Goal: Task Accomplishment & Management: Manage account settings

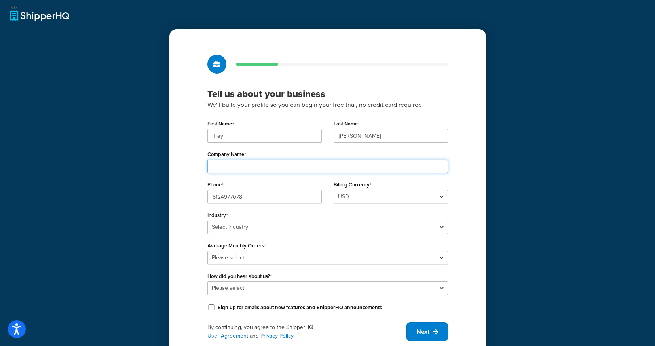
click at [307, 167] on input "Company Name" at bounding box center [327, 165] width 241 height 13
type input "Burlebo"
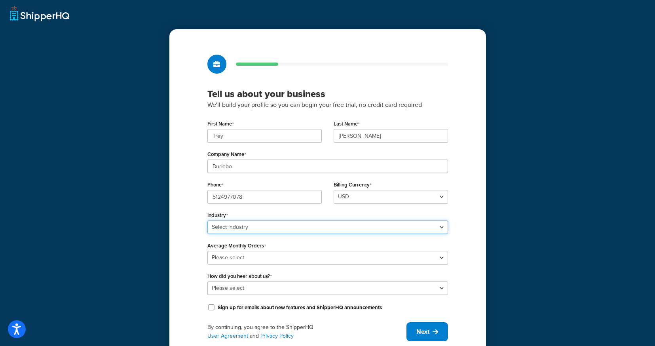
click at [259, 223] on select "Select industry Automotive Adult Agriculture Alcohol, Tobacco & CBD Arts & Craf…" at bounding box center [327, 226] width 241 height 13
select select "14"
click at [207, 220] on select "Select industry Automotive Adult Agriculture Alcohol, Tobacco & CBD Arts & Craf…" at bounding box center [327, 226] width 241 height 13
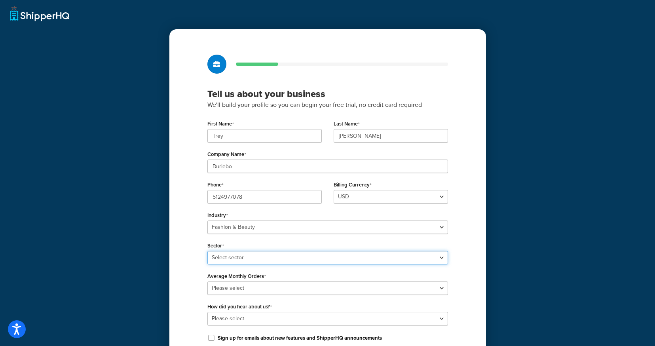
click at [241, 257] on select "Select sector Apparel Beauty Supplies & Cosmetics Jewelry" at bounding box center [327, 257] width 241 height 13
select select "22"
click at [207, 251] on select "Select sector Apparel Beauty Supplies & Cosmetics Jewelry" at bounding box center [327, 257] width 241 height 13
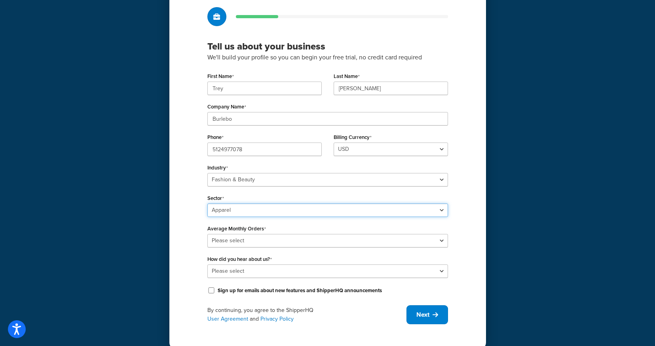
scroll to position [59, 0]
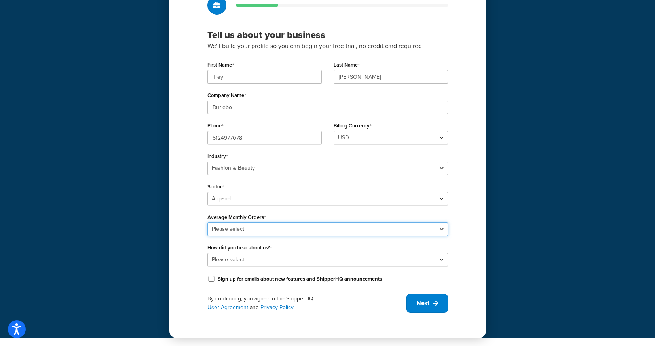
click at [277, 228] on select "Please select 0-500 501-1,000 1,001-10,000 10,001-20,000 Over 20,000" at bounding box center [327, 228] width 241 height 13
click at [207, 222] on select "Please select 0-500 501-1,000 1,001-10,000 10,001-20,000 Over 20,000" at bounding box center [327, 228] width 241 height 13
click at [278, 231] on select "Please select 0-500 501-1,000 1,001-10,000 10,001-20,000 Over 20,000" at bounding box center [327, 228] width 241 height 13
select select "5"
click at [207, 222] on select "Please select 0-500 501-1,000 1,001-10,000 10,001-20,000 Over 20,000" at bounding box center [327, 228] width 241 height 13
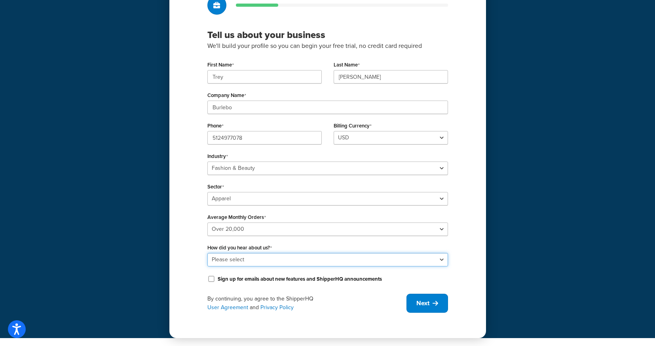
click at [273, 259] on select "Please select Online Search App Store or Marketplace Listing Referred by Agency…" at bounding box center [327, 259] width 241 height 13
select select "1"
click at [207, 253] on select "Please select Online Search App Store or Marketplace Listing Referred by Agency…" at bounding box center [327, 259] width 241 height 13
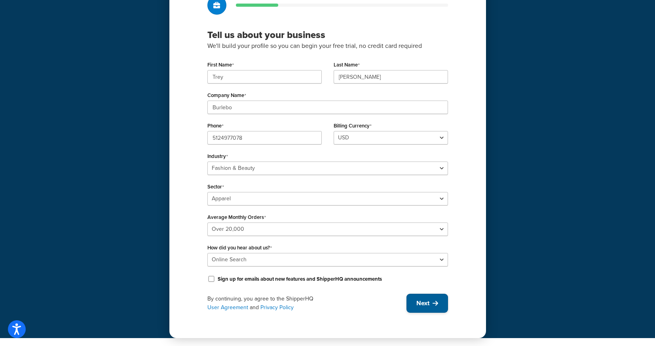
click at [432, 301] on button "Next" at bounding box center [427, 303] width 42 height 19
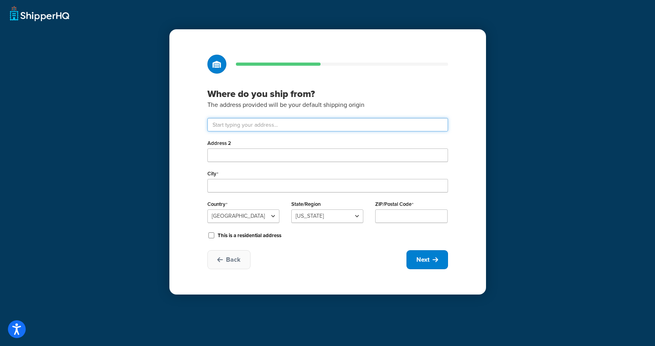
click at [298, 126] on input "text" at bounding box center [327, 124] width 241 height 13
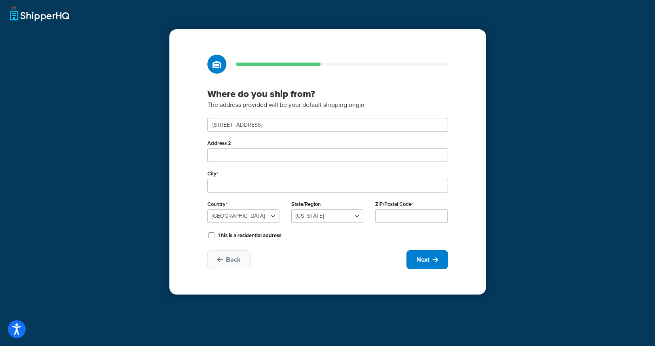
type input "2301 E St Elmo Rd"
type input "Austin"
select select "43"
type input "78744"
click at [283, 156] on input "Address 2" at bounding box center [327, 154] width 241 height 13
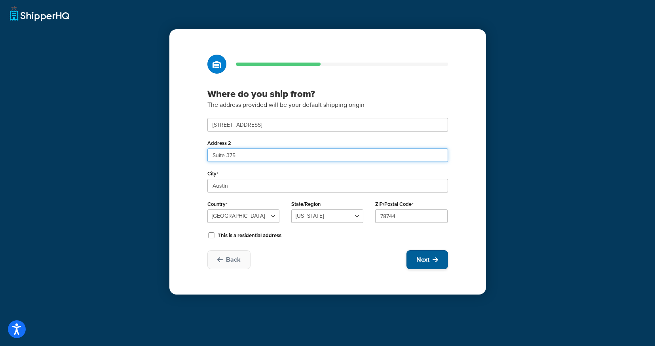
type input "Suite 375"
click at [434, 264] on button "Next" at bounding box center [427, 259] width 42 height 19
select select "1"
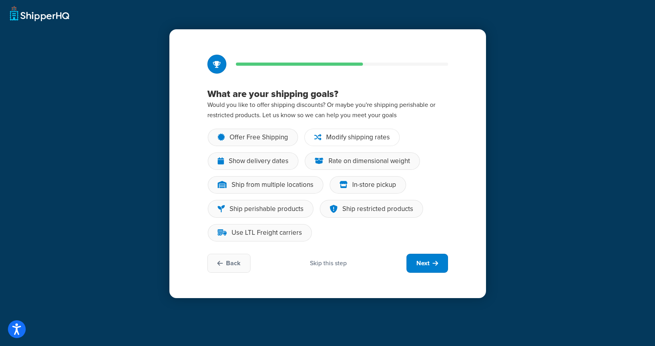
click at [371, 141] on div "Modify shipping rates" at bounding box center [358, 137] width 64 height 8
click at [0, 0] on input "Modify shipping rates" at bounding box center [0, 0] width 0 height 0
click at [238, 141] on div "Offer Free Shipping" at bounding box center [258, 137] width 59 height 8
click at [0, 0] on input "Offer Free Shipping" at bounding box center [0, 0] width 0 height 0
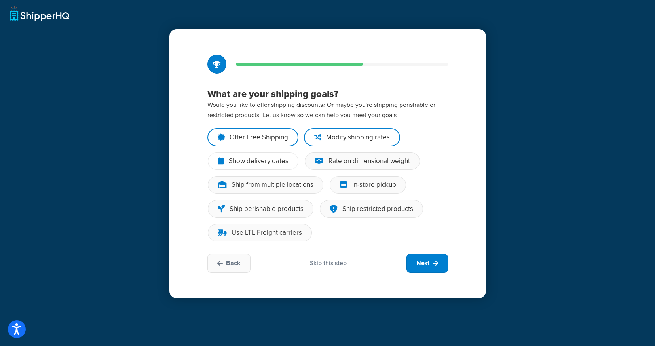
click at [268, 158] on div "Show delivery dates" at bounding box center [259, 161] width 60 height 8
click at [0, 0] on input "Show delivery dates" at bounding box center [0, 0] width 0 height 0
click at [433, 269] on button "Next" at bounding box center [427, 263] width 42 height 19
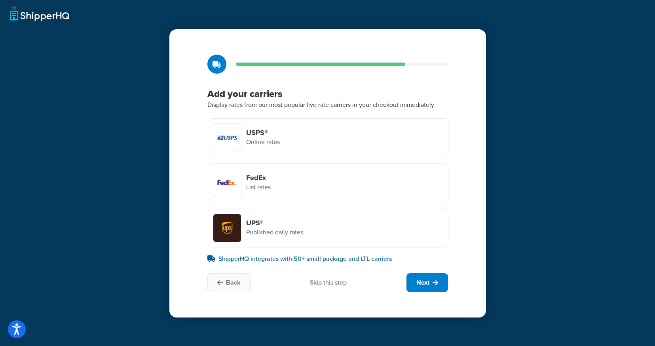
click at [233, 136] on div at bounding box center [227, 138] width 28 height 28
click at [0, 0] on input "USPS® Online rates" at bounding box center [0, 0] width 0 height 0
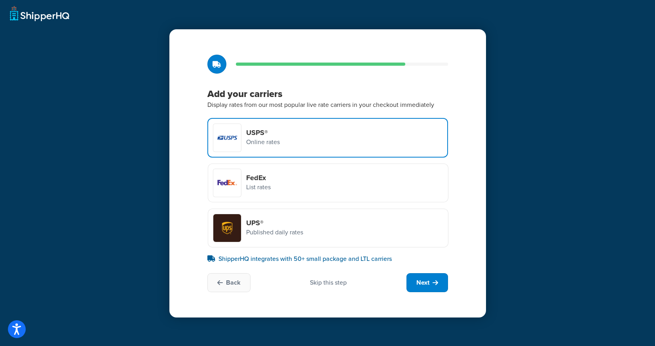
click at [293, 186] on div "FedEx List rates" at bounding box center [328, 182] width 241 height 39
click at [0, 0] on input "FedEx List rates" at bounding box center [0, 0] width 0 height 0
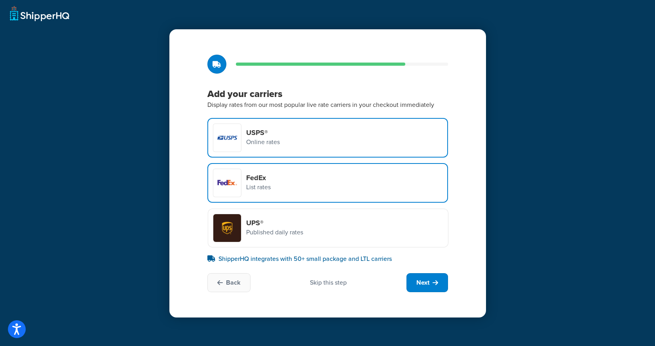
click at [294, 184] on div "FedEx List rates" at bounding box center [327, 183] width 241 height 40
click at [0, 0] on input "FedEx List rates" at bounding box center [0, 0] width 0 height 0
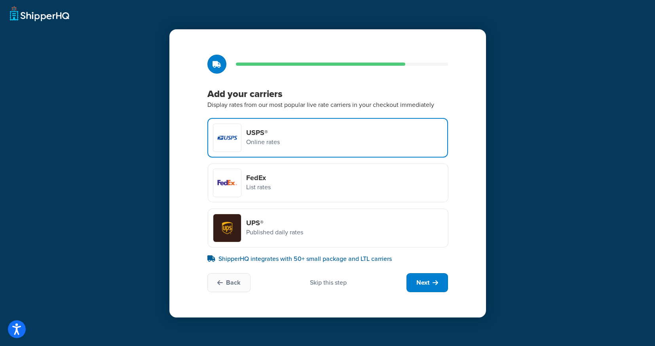
click at [288, 229] on p "Published daily rates" at bounding box center [274, 232] width 57 height 10
click at [0, 0] on input "UPS® Published daily rates" at bounding box center [0, 0] width 0 height 0
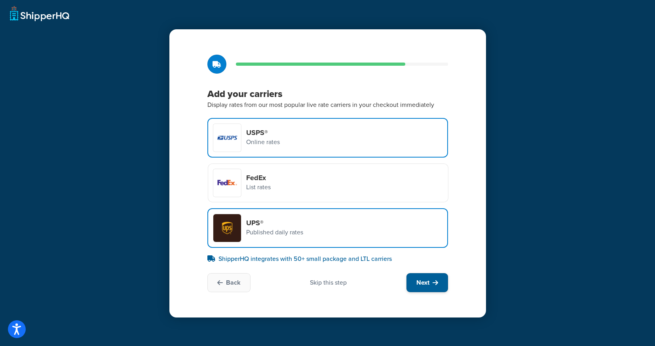
click at [434, 288] on button "Next" at bounding box center [427, 282] width 42 height 19
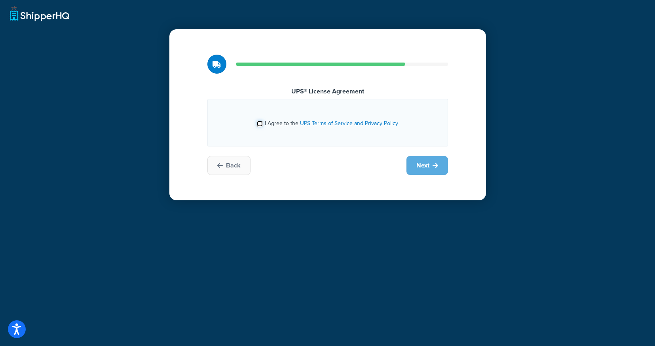
click at [261, 125] on input "I Agree to the UPS Terms of Service and Privacy Policy" at bounding box center [260, 124] width 6 height 6
checkbox input "true"
click at [434, 163] on icon at bounding box center [435, 165] width 6 height 6
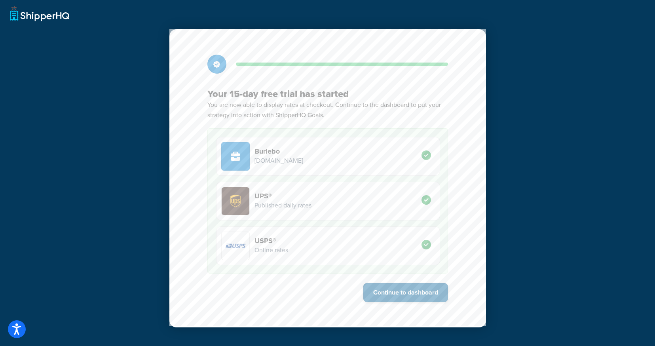
click at [414, 292] on button "Continue to dashboard" at bounding box center [405, 292] width 85 height 19
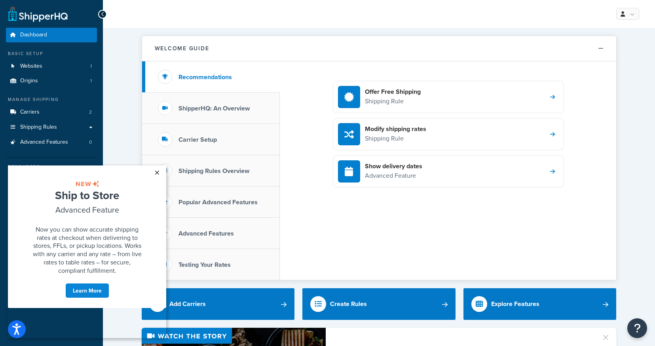
click at [158, 174] on link "×" at bounding box center [157, 172] width 14 height 14
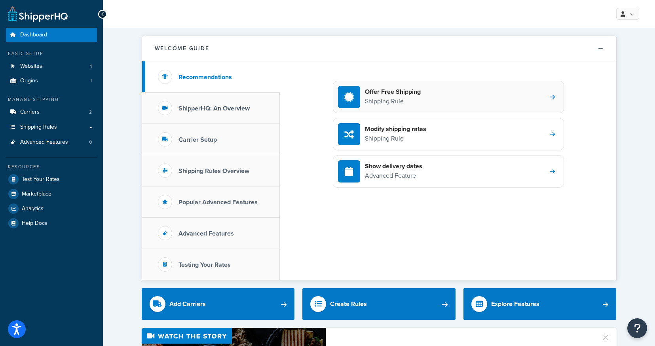
click at [532, 100] on div "Offer Free Shipping Shipping Rule" at bounding box center [448, 97] width 231 height 32
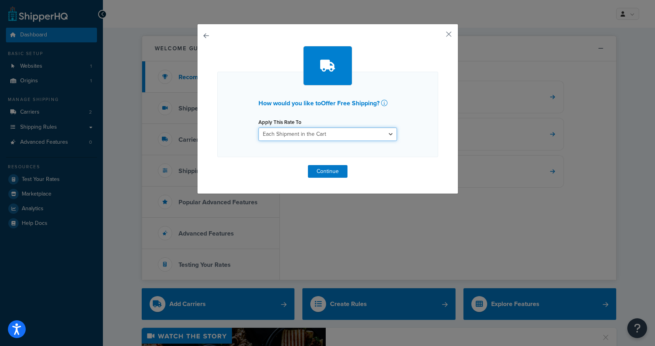
click at [322, 135] on select "Each Shipment in the Cart Each Shipping Group in the Cart Each Item within a Sh…" at bounding box center [327, 133] width 138 height 13
click at [438, 36] on button "button" at bounding box center [437, 37] width 2 height 2
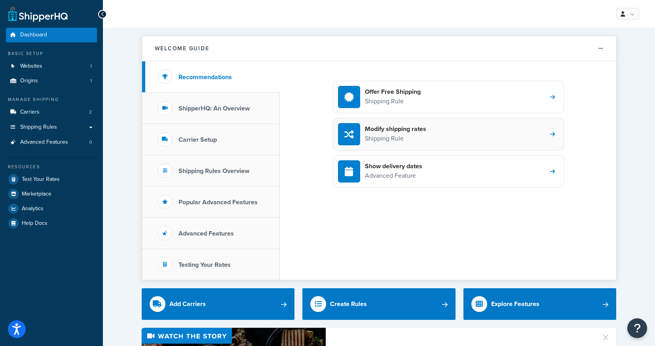
click at [436, 135] on div "Modify shipping rates Shipping Rule" at bounding box center [448, 134] width 231 height 32
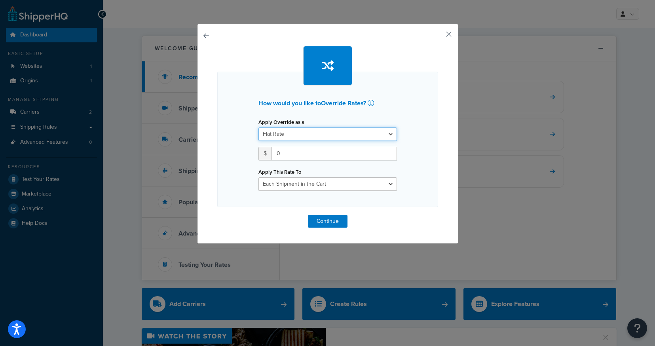
click at [392, 135] on select "Flat Rate Percentage Flat Rate & Percentage" at bounding box center [327, 133] width 138 height 13
click at [387, 135] on select "Flat Rate Percentage Flat Rate & Percentage" at bounding box center [327, 133] width 138 height 13
click at [377, 130] on select "Flat Rate Percentage Flat Rate & Percentage" at bounding box center [327, 133] width 138 height 13
select select "PERCENTAGE"
click at [258, 127] on select "Flat Rate Percentage Flat Rate & Percentage" at bounding box center [327, 133] width 138 height 13
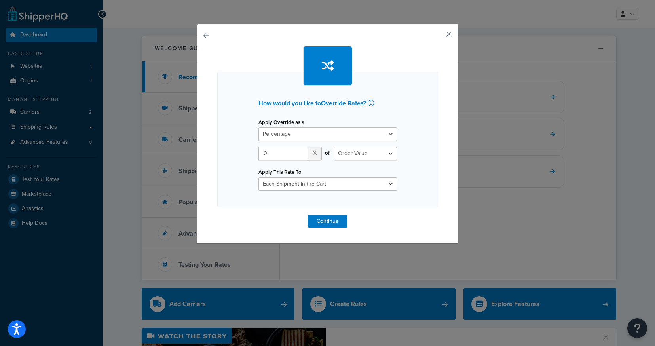
click at [438, 36] on button "button" at bounding box center [437, 37] width 2 height 2
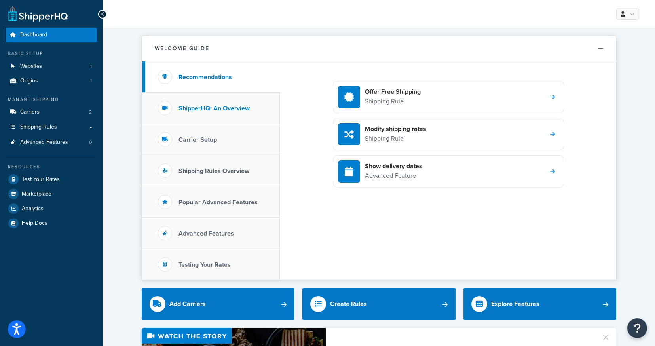
click at [205, 107] on h3 "ShipperHQ: An Overview" at bounding box center [213, 108] width 71 height 7
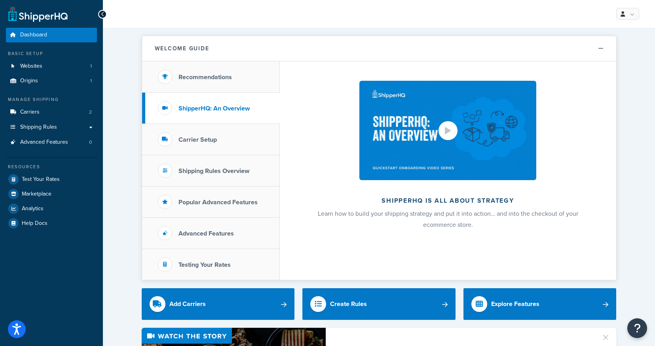
click at [450, 127] on div at bounding box center [448, 131] width 6 height 8
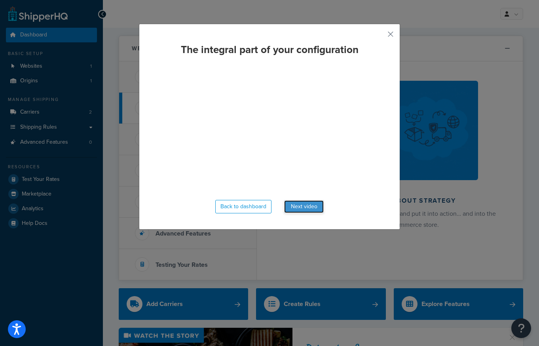
click at [300, 207] on button "Next video" at bounding box center [304, 206] width 40 height 13
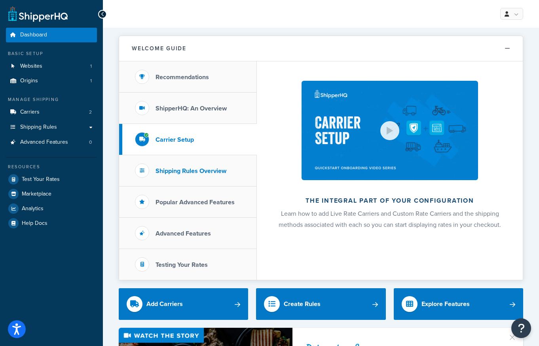
click at [172, 171] on h3 "Shipping Rules Overview" at bounding box center [190, 170] width 71 height 7
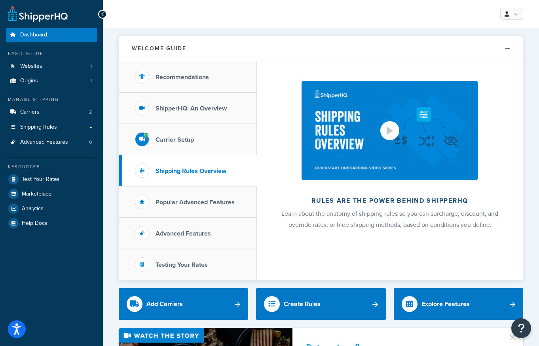
click at [383, 133] on div at bounding box center [389, 130] width 19 height 19
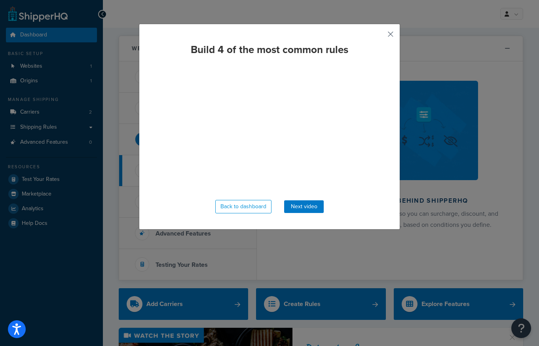
click at [380, 36] on button "button" at bounding box center [379, 37] width 2 height 2
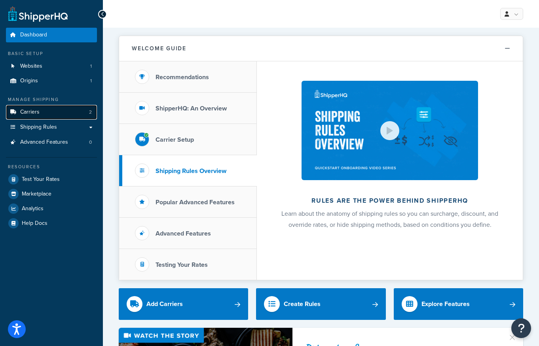
click at [33, 113] on span "Carriers" at bounding box center [29, 112] width 19 height 7
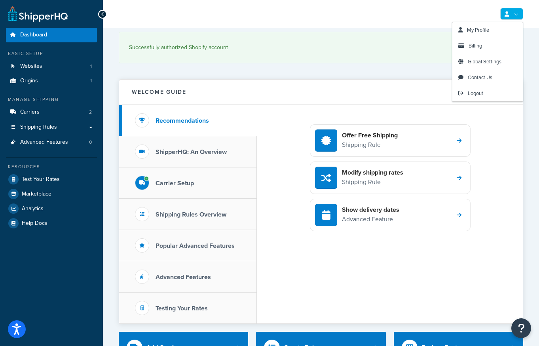
click at [520, 14] on link at bounding box center [511, 14] width 23 height 12
click at [485, 60] on span "Global Settings" at bounding box center [485, 62] width 34 height 8
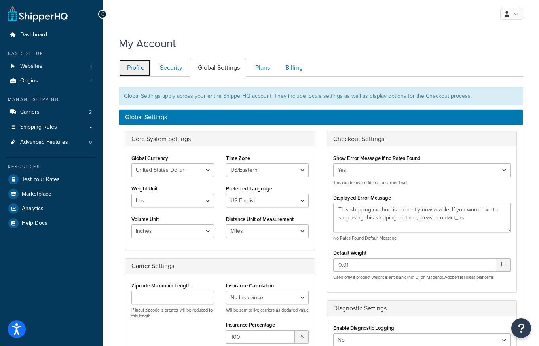
click at [132, 68] on link "Profile" at bounding box center [135, 68] width 32 height 18
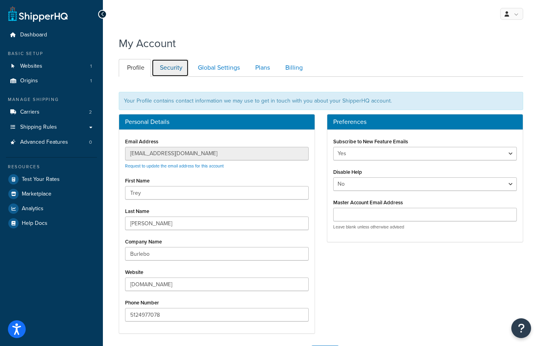
click at [174, 68] on link "Security" at bounding box center [170, 68] width 37 height 18
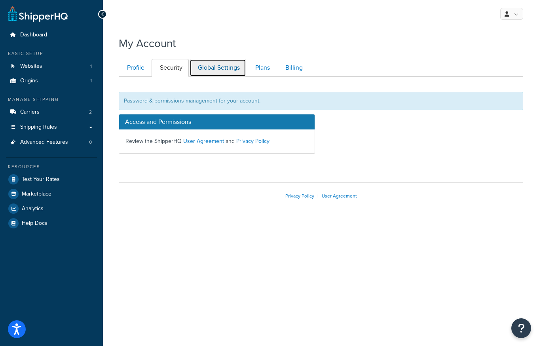
click at [218, 66] on link "Global Settings" at bounding box center [217, 68] width 57 height 18
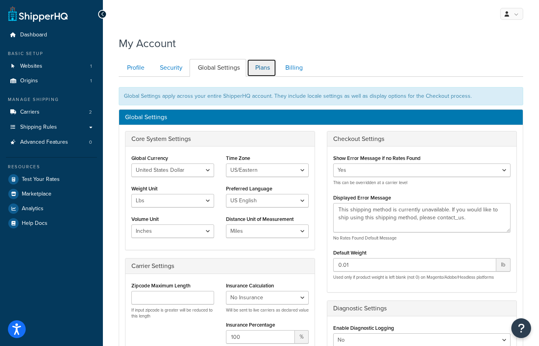
click at [265, 71] on link "Plans" at bounding box center [261, 68] width 29 height 18
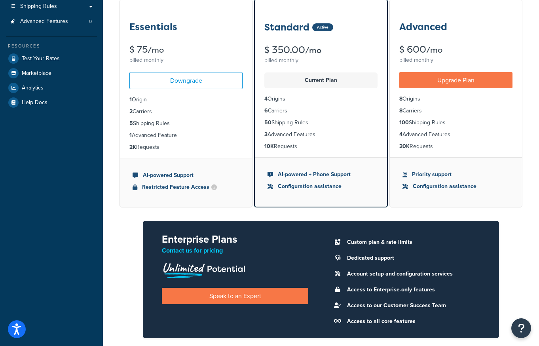
scroll to position [120, 0]
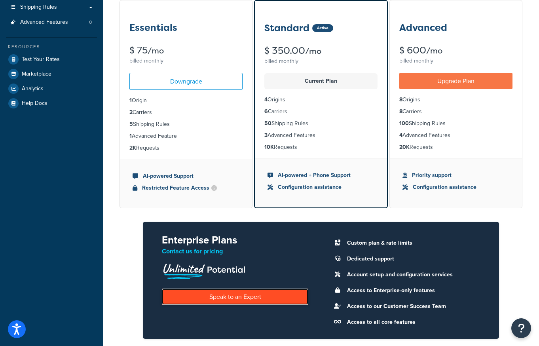
click at [276, 298] on link "Speak to an Expert" at bounding box center [235, 296] width 146 height 16
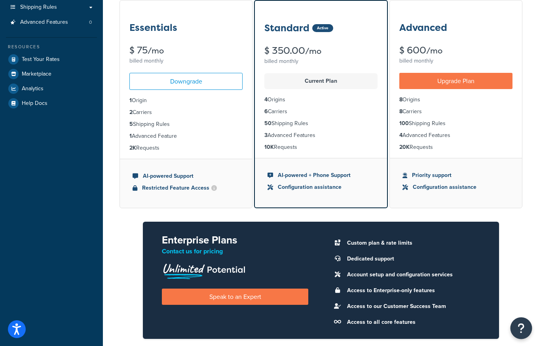
click at [519, 322] on icon "Open Resource Center" at bounding box center [521, 327] width 8 height 11
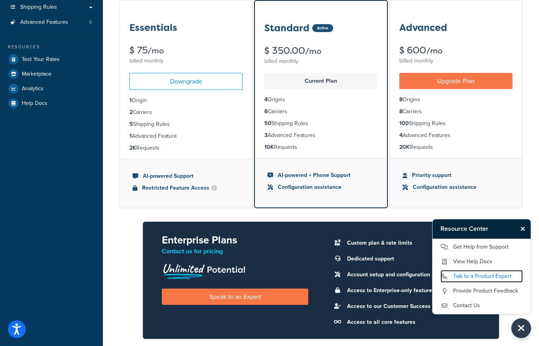
click at [475, 277] on link "Talk to a Product Expert" at bounding box center [481, 276] width 82 height 13
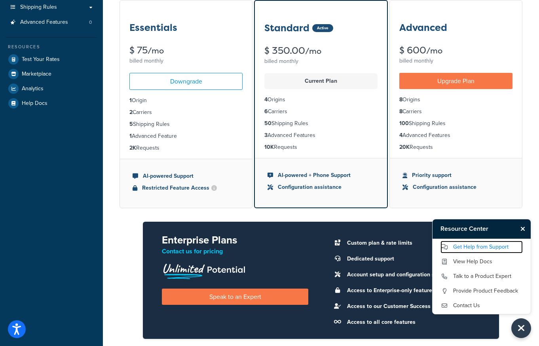
click at [487, 250] on link "Get Help from Support" at bounding box center [481, 247] width 82 height 13
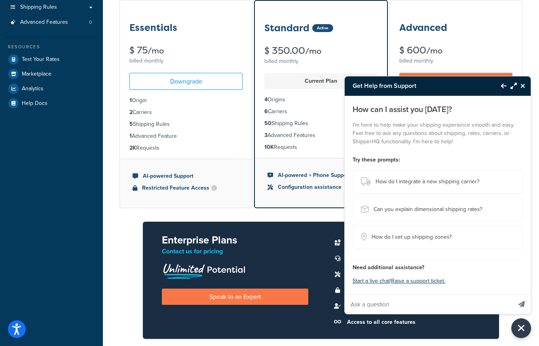
click at [372, 307] on input "Ask a question" at bounding box center [428, 304] width 167 height 19
type input "how do I di"
click at [372, 280] on button "Start a live chat" at bounding box center [370, 280] width 37 height 11
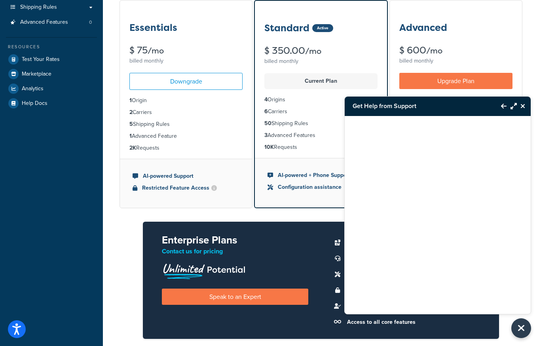
click at [524, 108] on icon "Close Resource Center" at bounding box center [522, 106] width 5 height 6
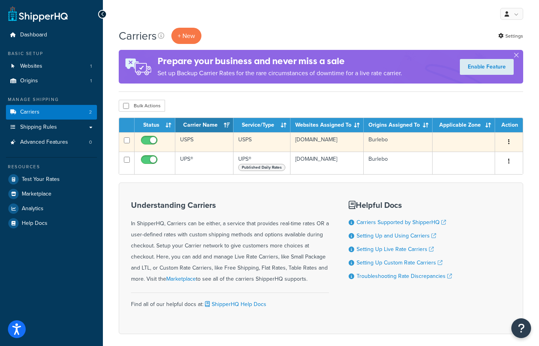
click at [511, 143] on button "button" at bounding box center [508, 142] width 11 height 13
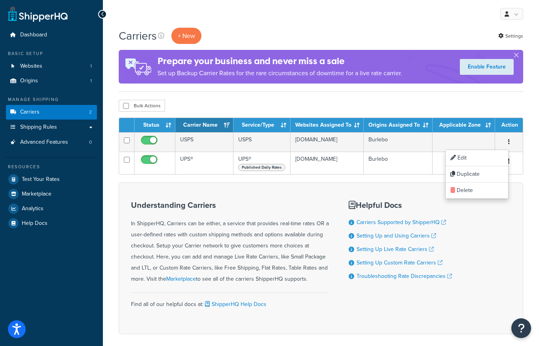
click at [312, 194] on div "Understanding Carriers In ShipperHQ, Carriers can be either, a service that pro…" at bounding box center [321, 258] width 404 height 152
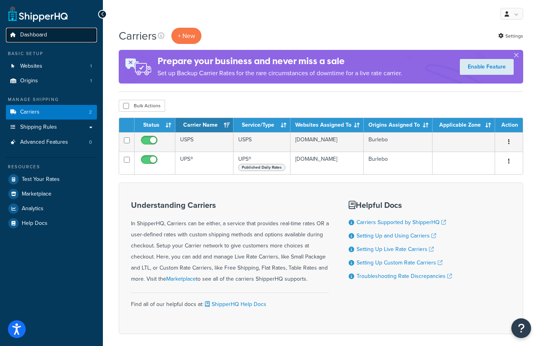
click at [30, 40] on link "Dashboard" at bounding box center [51, 35] width 91 height 15
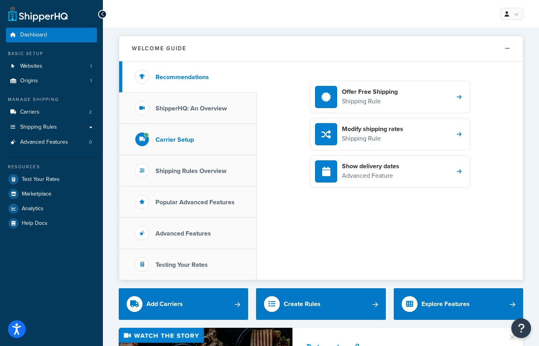
click at [180, 141] on h3 "Carrier Setup" at bounding box center [174, 139] width 38 height 7
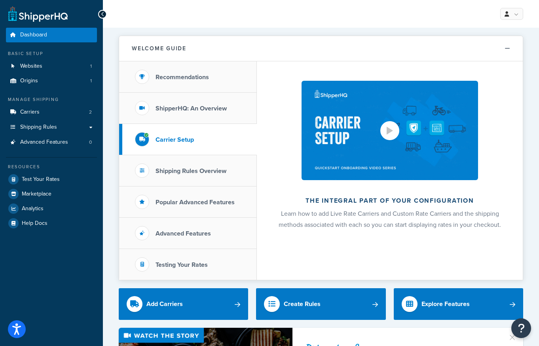
click at [383, 128] on div at bounding box center [389, 130] width 19 height 19
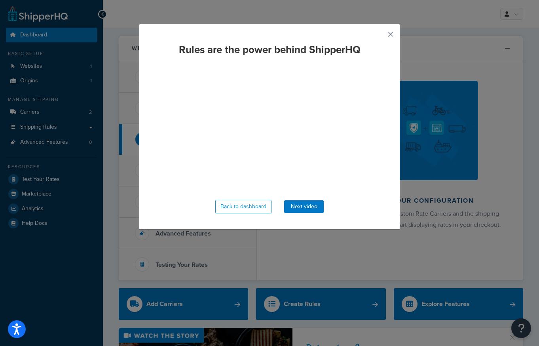
click at [380, 36] on button "button" at bounding box center [379, 37] width 2 height 2
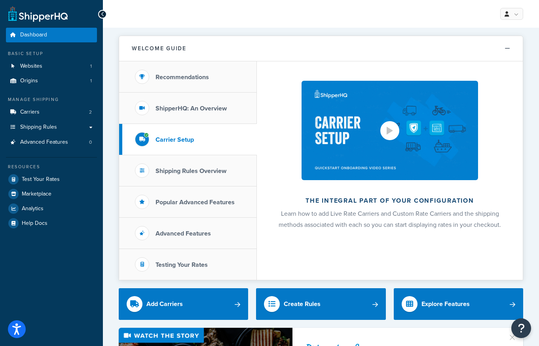
click at [390, 130] on div at bounding box center [390, 131] width 6 height 8
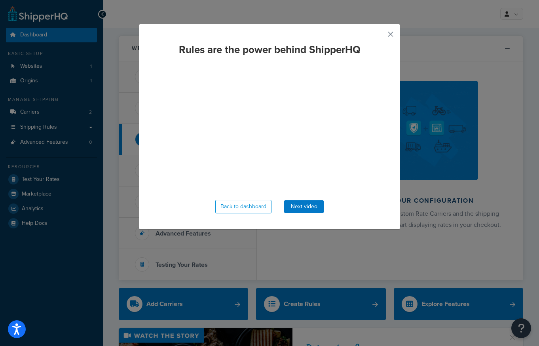
click at [380, 36] on button "button" at bounding box center [379, 37] width 2 height 2
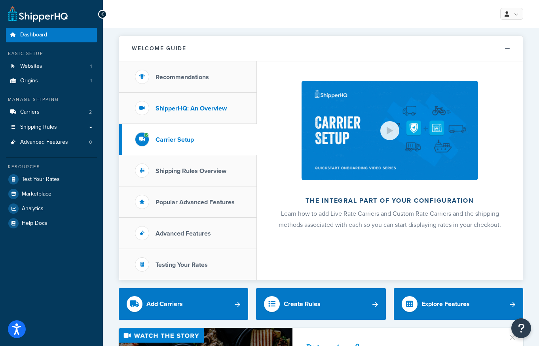
click at [179, 111] on h3 "ShipperHQ: An Overview" at bounding box center [190, 108] width 71 height 7
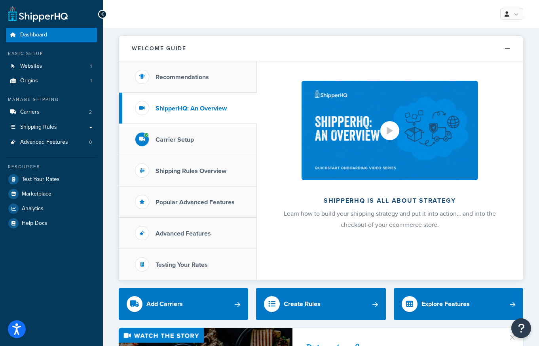
click at [380, 126] on img at bounding box center [389, 130] width 176 height 99
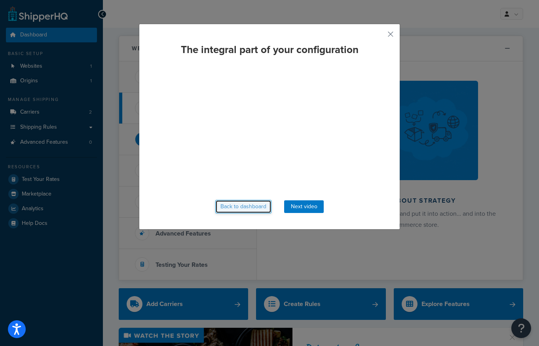
click at [242, 206] on button "Back to dashboard" at bounding box center [243, 206] width 56 height 13
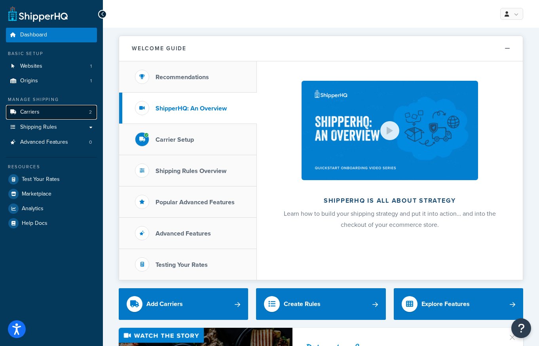
click at [25, 114] on span "Carriers" at bounding box center [29, 112] width 19 height 7
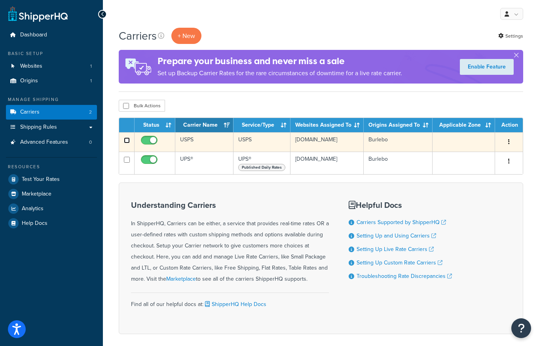
click at [127, 142] on input "checkbox" at bounding box center [127, 140] width 6 height 6
checkbox input "true"
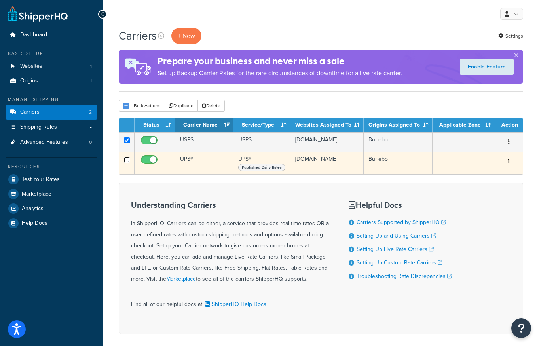
click at [128, 159] on input "checkbox" at bounding box center [127, 160] width 6 height 6
checkbox input "true"
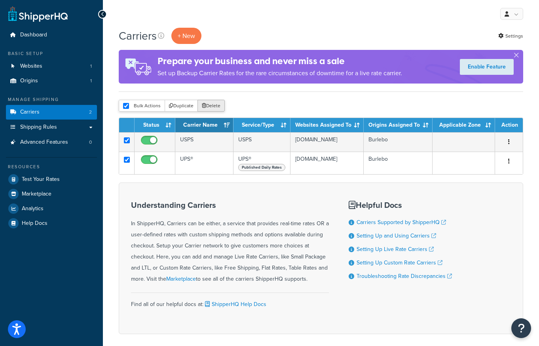
click at [207, 104] on button "Delete" at bounding box center [210, 106] width 27 height 12
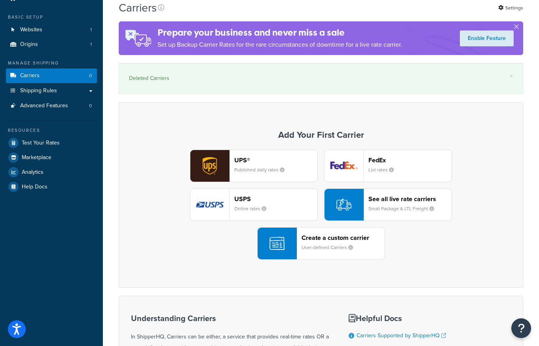
scroll to position [42, 0]
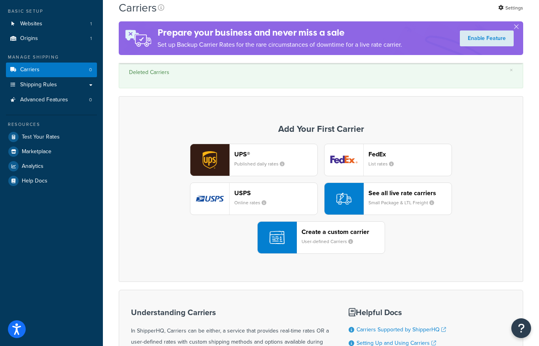
click at [247, 162] on small "Published daily rates" at bounding box center [262, 163] width 57 height 7
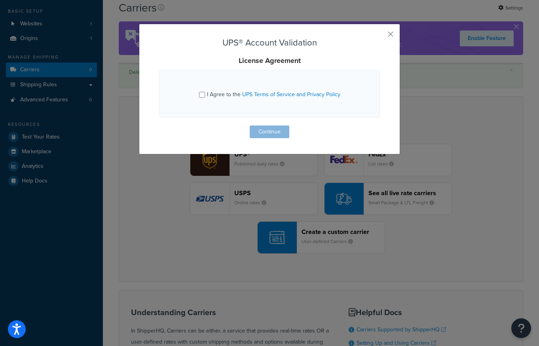
click at [197, 94] on div "I Agree to the UPS Terms of Service and Privacy Policy" at bounding box center [269, 93] width 200 height 21
click at [204, 97] on input "I Agree to the UPS Terms of Service and Privacy Policy" at bounding box center [202, 95] width 6 height 6
checkbox input "true"
click at [261, 131] on button "Continue" at bounding box center [270, 131] width 40 height 13
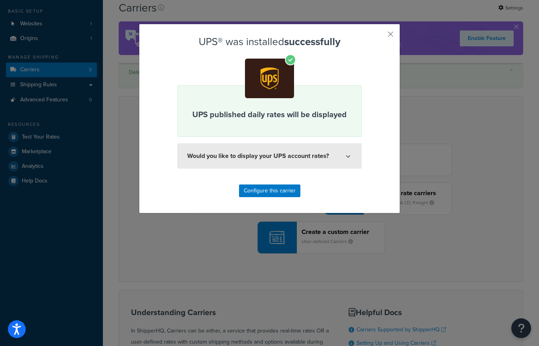
click at [338, 159] on button "Would you like to display your UPS account rates?" at bounding box center [269, 155] width 184 height 25
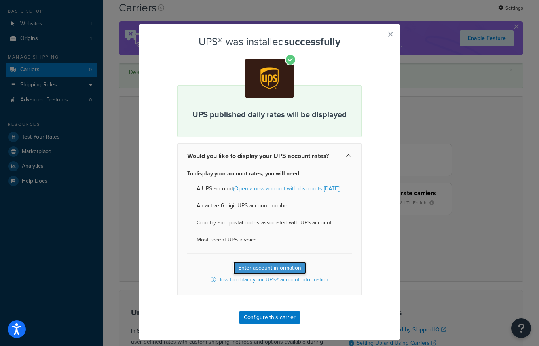
click at [266, 264] on button "Enter account information" at bounding box center [269, 267] width 72 height 13
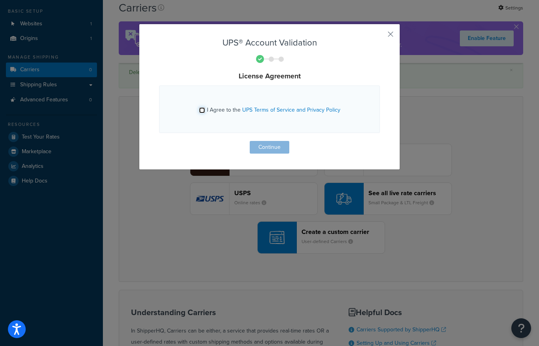
click at [200, 111] on input "I Agree to the UPS Terms of Service and Privacy Policy" at bounding box center [202, 110] width 6 height 6
checkbox input "true"
click at [269, 147] on button "Continue" at bounding box center [270, 147] width 40 height 13
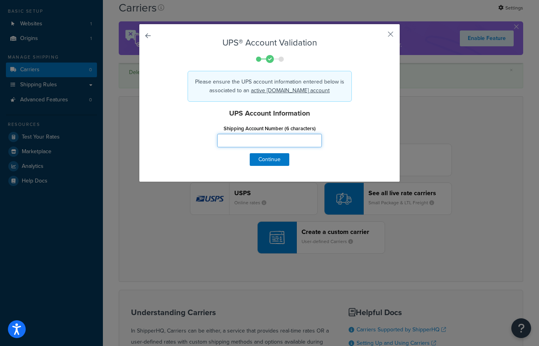
click at [242, 142] on input "Shipping Account Number (6 characters)" at bounding box center [269, 140] width 104 height 13
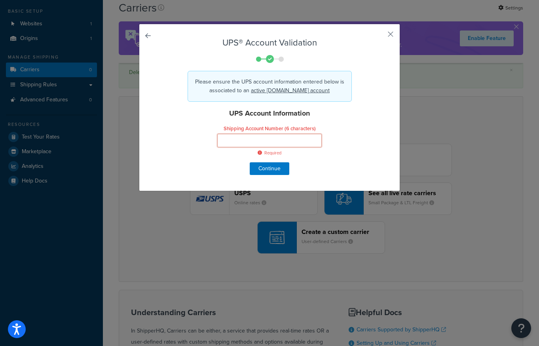
paste input "Y717A6"
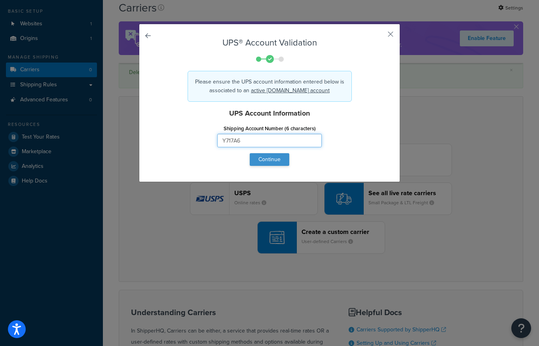
type input "Y717A6"
click at [276, 160] on button "Continue" at bounding box center [270, 159] width 40 height 13
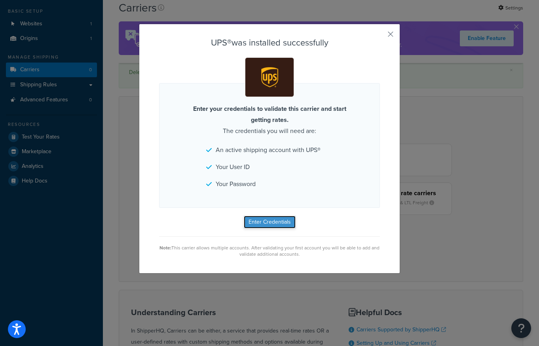
click at [264, 220] on button "Enter Credentials" at bounding box center [270, 222] width 52 height 13
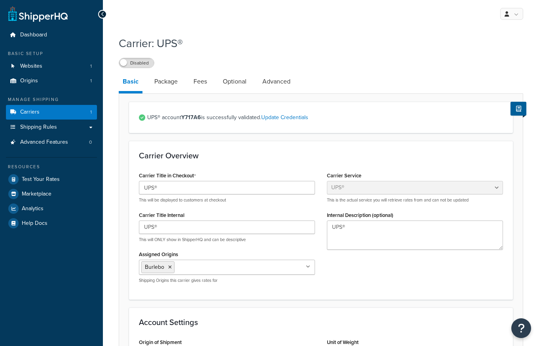
select select "ups"
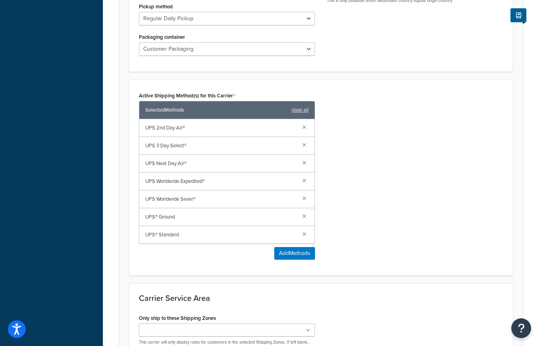
scroll to position [420, 0]
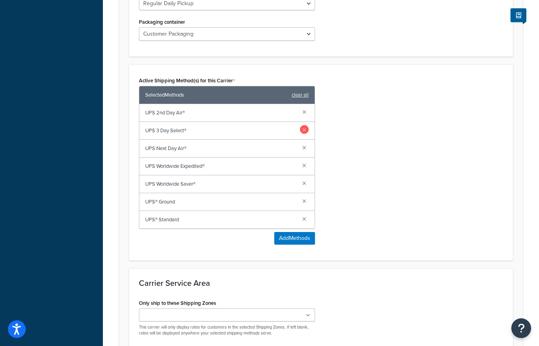
click at [304, 131] on link at bounding box center [304, 129] width 9 height 9
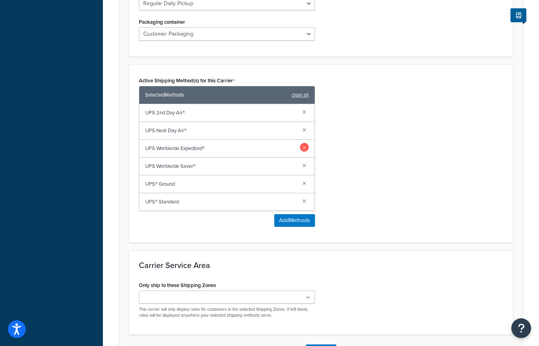
click at [306, 150] on link at bounding box center [304, 147] width 9 height 9
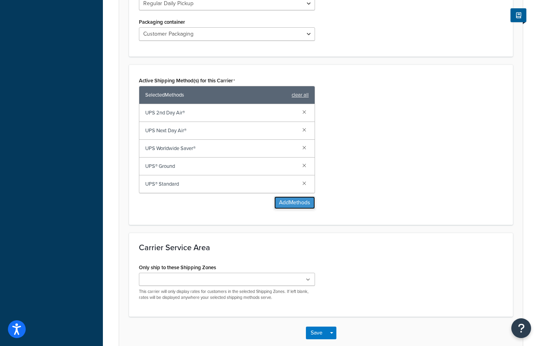
click at [290, 202] on button "Add Methods" at bounding box center [294, 202] width 41 height 13
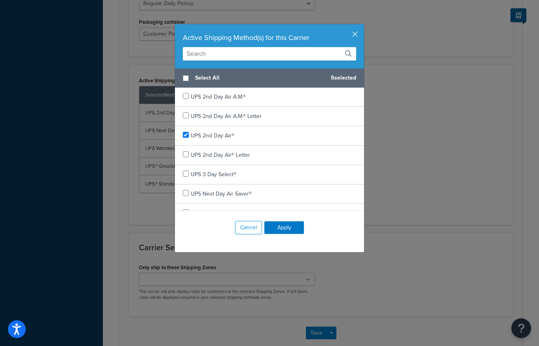
scroll to position [0, 0]
click at [252, 230] on button "Cancel" at bounding box center [248, 227] width 27 height 13
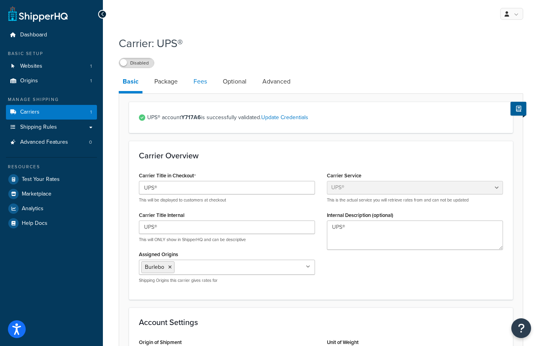
click at [201, 85] on link "Fees" at bounding box center [199, 81] width 21 height 19
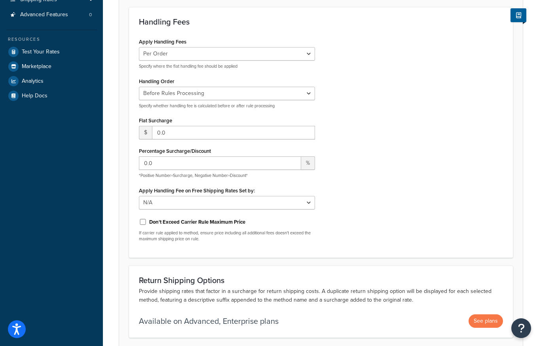
scroll to position [127, 0]
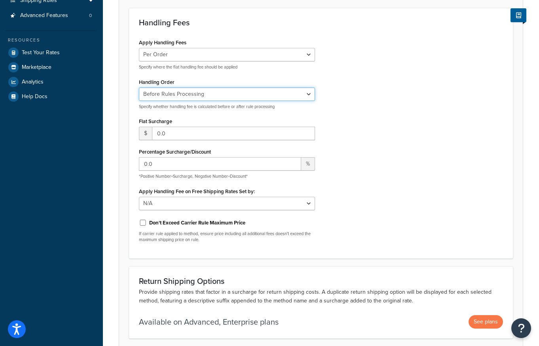
click at [244, 93] on select "Before Rules Processing After Rules Processing" at bounding box center [227, 93] width 176 height 13
click at [283, 74] on div "Apply Handling Fees Per Order Per Item Per Package Specify where the flat handl…" at bounding box center [227, 143] width 188 height 212
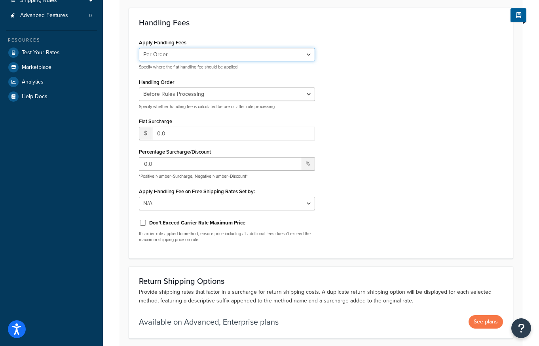
click at [283, 58] on select "Per Order Per Item Per Package" at bounding box center [227, 54] width 176 height 13
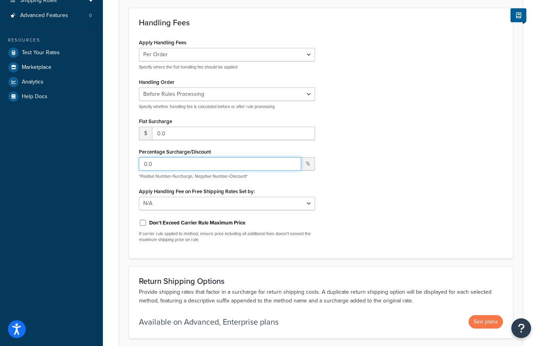
click at [160, 163] on input "0.0" at bounding box center [220, 163] width 162 height 13
drag, startPoint x: 160, startPoint y: 163, endPoint x: 125, endPoint y: 164, distance: 35.2
click at [125, 164] on form "Any handling fees you wish to add to this carrier. Handling Fees Apply Handling…" at bounding box center [321, 169] width 404 height 404
type input "15"
click at [430, 182] on div "Apply Handling Fees Per Order Per Item Per Package Specify where the flat handl…" at bounding box center [321, 143] width 376 height 212
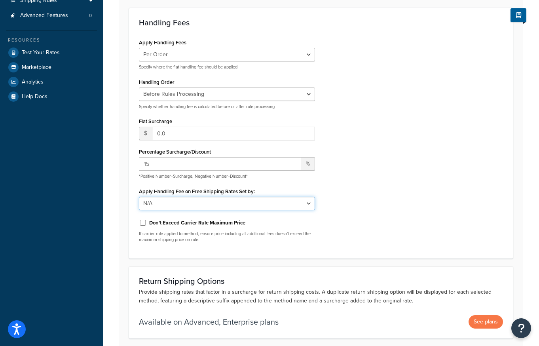
click at [239, 203] on select "N/A Fixed/Free Shipping Methods Free Promotion Rules All Free Shipping" at bounding box center [227, 203] width 176 height 13
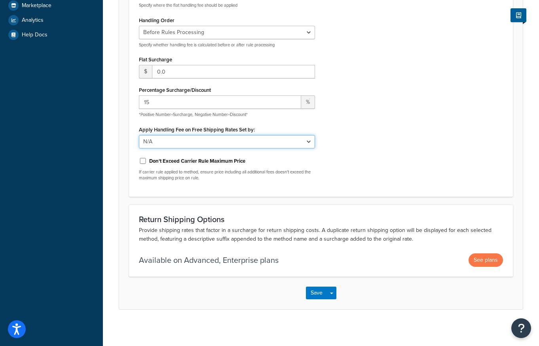
scroll to position [192, 0]
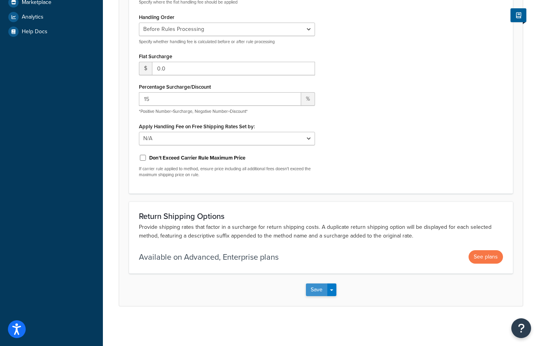
click at [321, 291] on button "Save" at bounding box center [316, 289] width 21 height 13
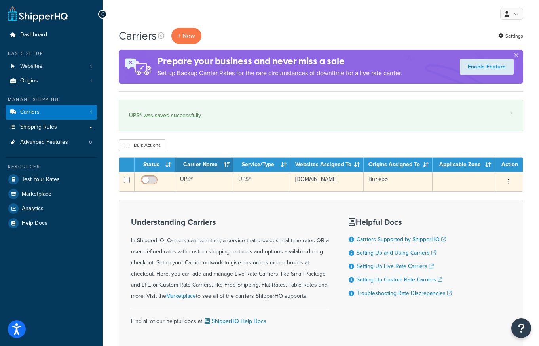
click at [145, 181] on input "checkbox" at bounding box center [150, 182] width 22 height 10
checkbox input "true"
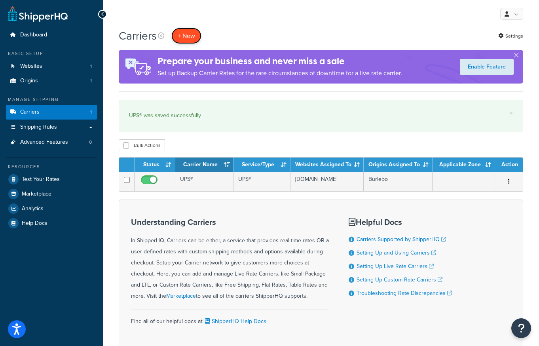
click at [189, 34] on button "+ New" at bounding box center [186, 36] width 30 height 16
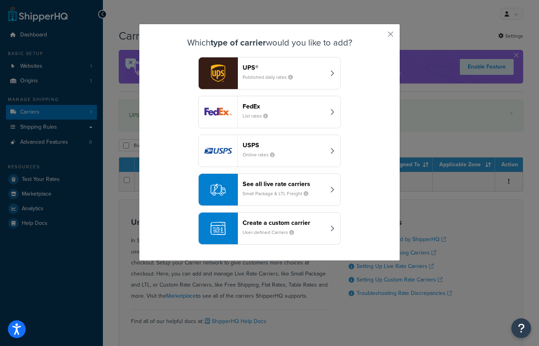
click at [298, 151] on div "USPS Online rates" at bounding box center [284, 150] width 83 height 19
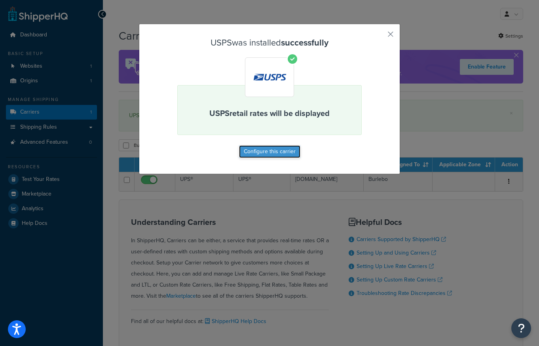
click at [277, 150] on button "Configure this carrier" at bounding box center [269, 151] width 61 height 13
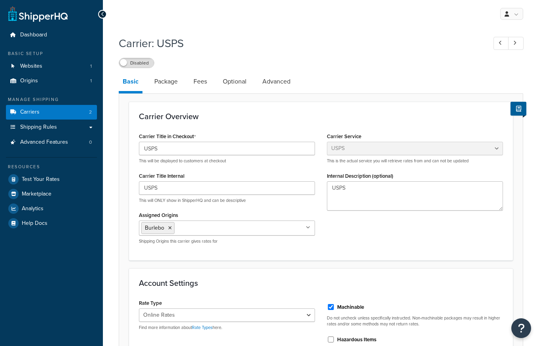
select select "usps"
select select "ONLINE"
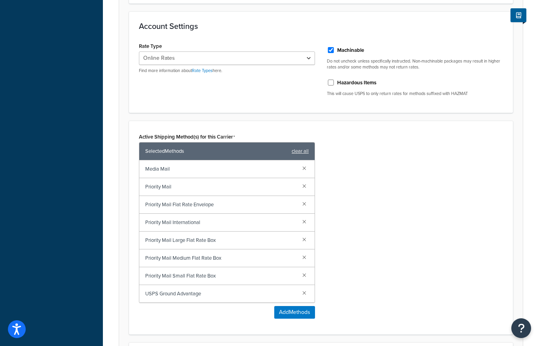
scroll to position [265, 0]
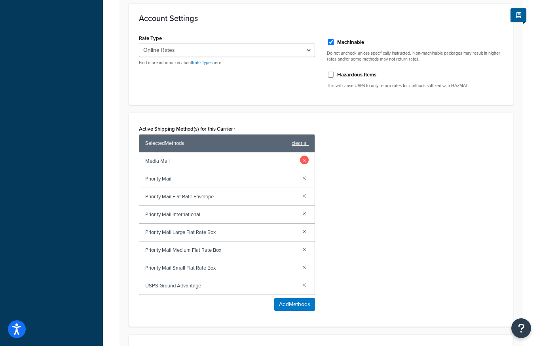
click at [307, 157] on link at bounding box center [304, 159] width 9 height 9
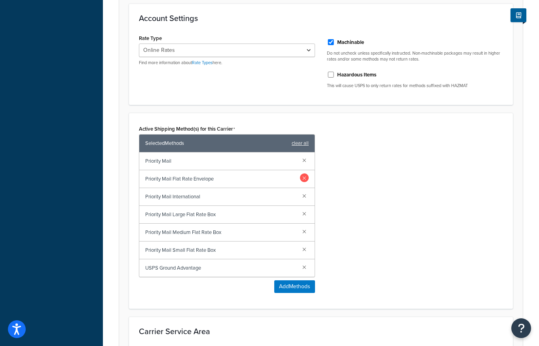
click at [303, 178] on link at bounding box center [304, 177] width 9 height 9
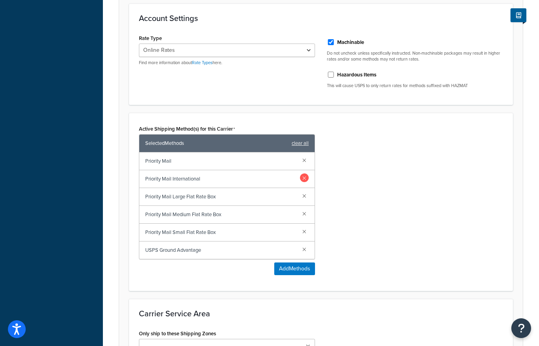
click at [305, 177] on link at bounding box center [304, 177] width 9 height 9
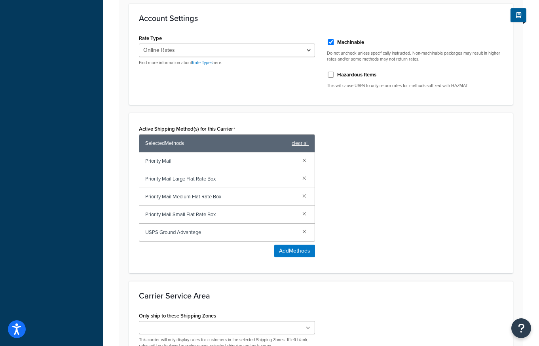
click at [305, 177] on link at bounding box center [304, 177] width 9 height 9
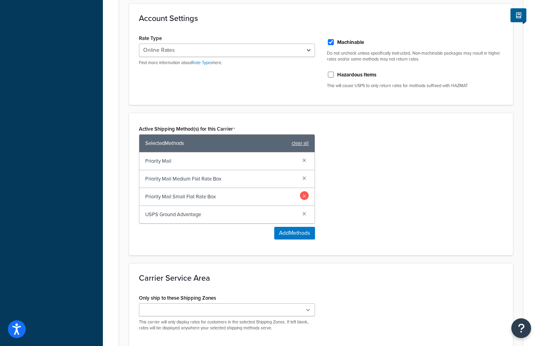
click at [302, 198] on link at bounding box center [304, 195] width 9 height 9
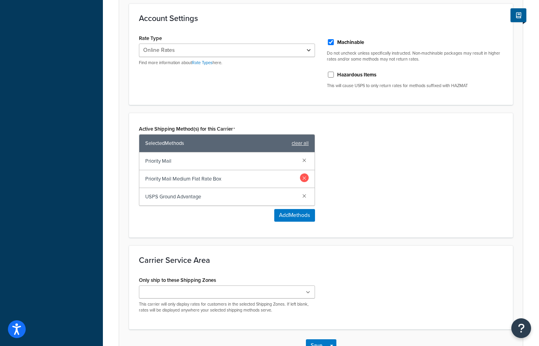
click at [304, 175] on link at bounding box center [304, 177] width 9 height 9
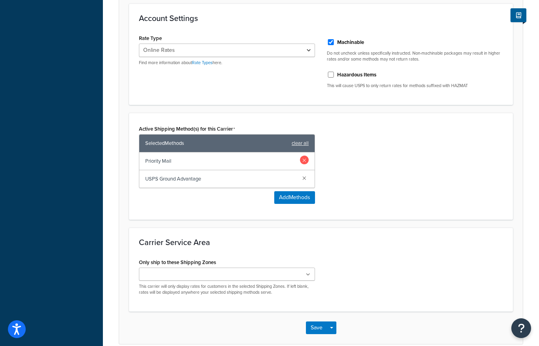
click at [304, 160] on link at bounding box center [304, 159] width 9 height 9
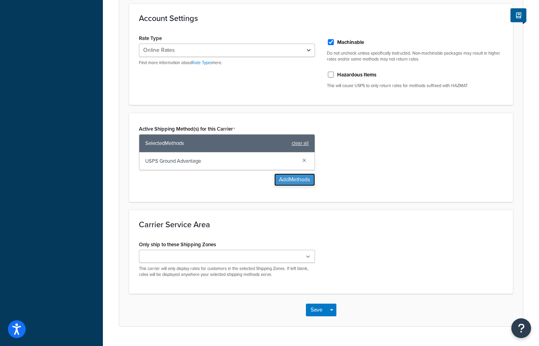
click at [301, 179] on button "Add Methods" at bounding box center [294, 179] width 41 height 13
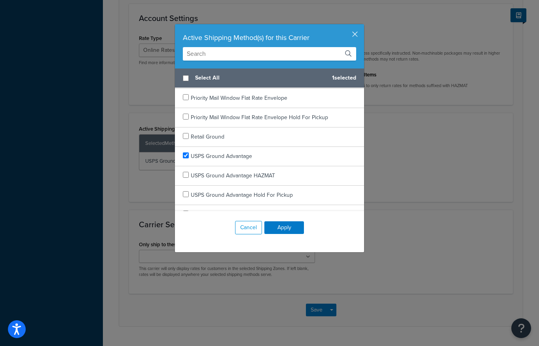
scroll to position [1508, 0]
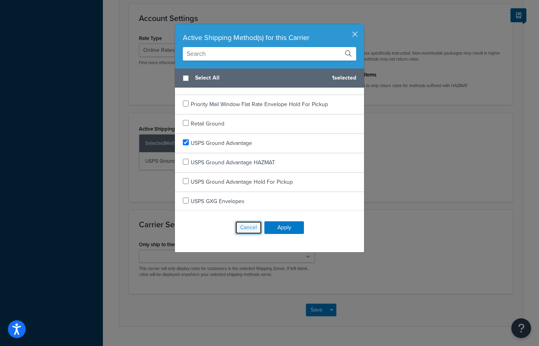
click at [245, 227] on button "Cancel" at bounding box center [248, 227] width 27 height 13
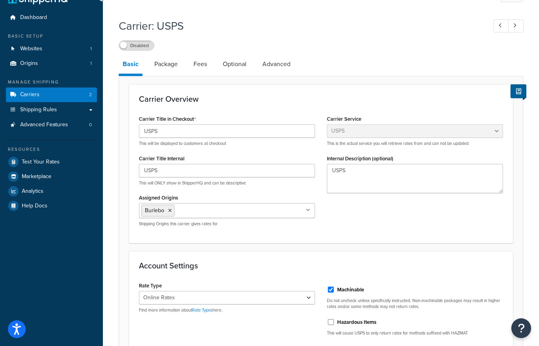
scroll to position [0, 0]
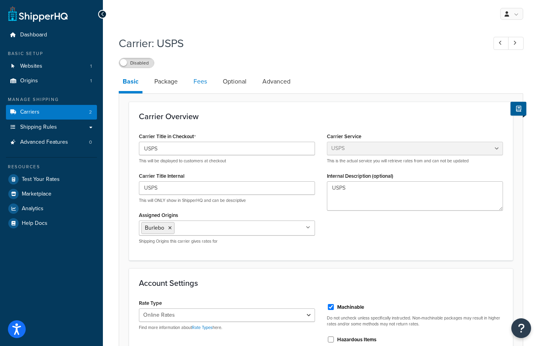
click at [202, 78] on link "Fees" at bounding box center [199, 81] width 21 height 19
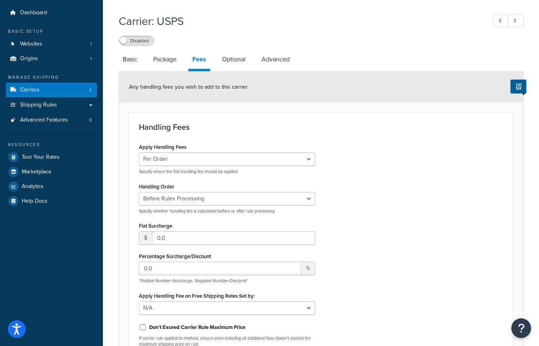
scroll to position [37, 0]
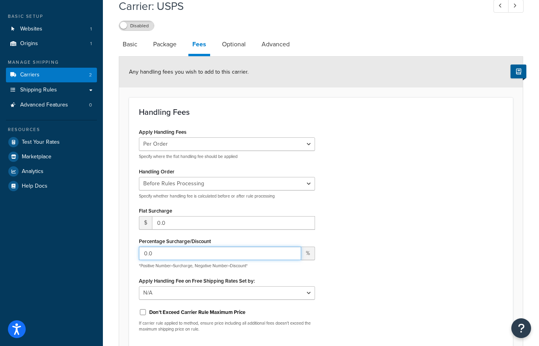
click at [170, 255] on input "0.0" at bounding box center [220, 252] width 162 height 13
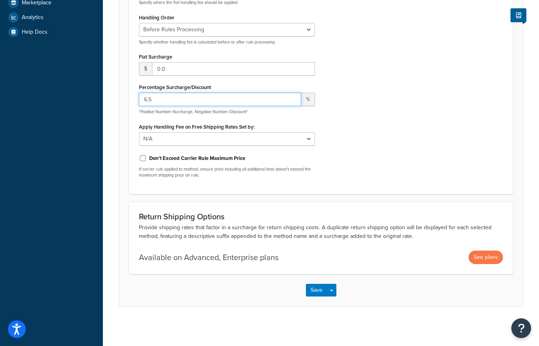
scroll to position [192, 0]
type input "6.5"
click at [316, 291] on button "Save" at bounding box center [316, 289] width 21 height 13
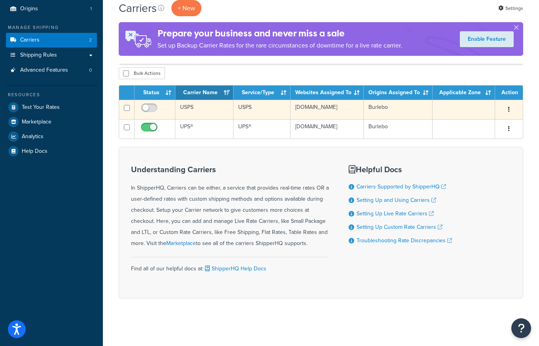
click at [192, 108] on td "USPS" at bounding box center [204, 109] width 58 height 19
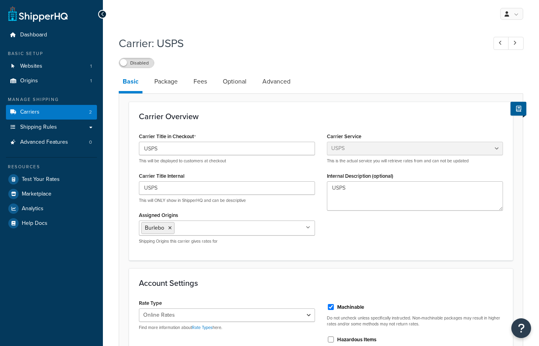
select select "usps"
select select "ONLINE"
click at [196, 80] on link "Fees" at bounding box center [199, 81] width 21 height 19
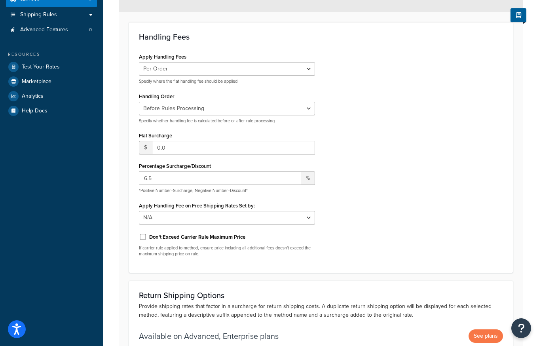
scroll to position [140, 0]
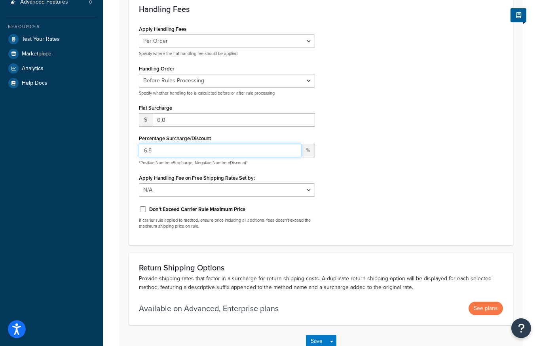
drag, startPoint x: 146, startPoint y: 151, endPoint x: 142, endPoint y: 151, distance: 4.4
click at [142, 151] on input "6.5" at bounding box center [220, 150] width 162 height 13
type input "12.5"
click at [385, 140] on div "Apply Handling Fees Per Order Per Item Per Package Specify where the flat handl…" at bounding box center [321, 129] width 376 height 212
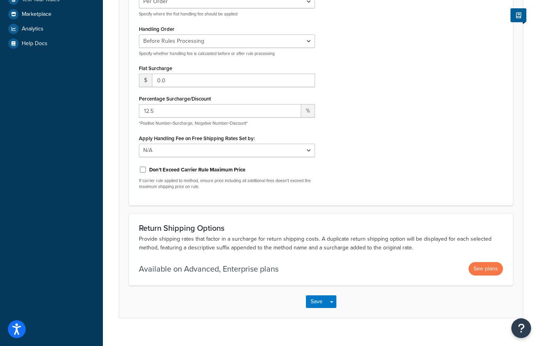
scroll to position [192, 0]
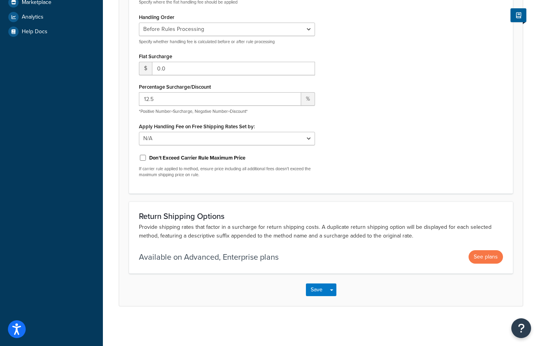
click at [313, 297] on div "Save Save Dropdown Save and Edit" at bounding box center [321, 289] width 404 height 32
click at [314, 284] on button "Save" at bounding box center [316, 289] width 21 height 13
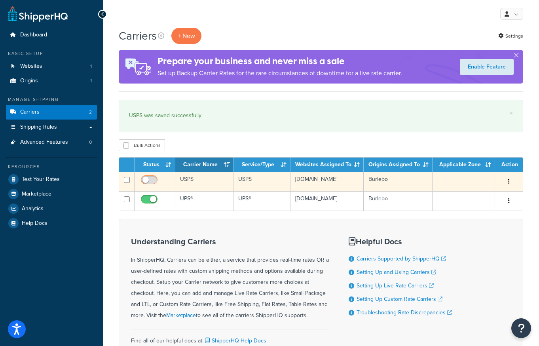
click at [146, 180] on input "checkbox" at bounding box center [150, 182] width 22 height 10
checkbox input "true"
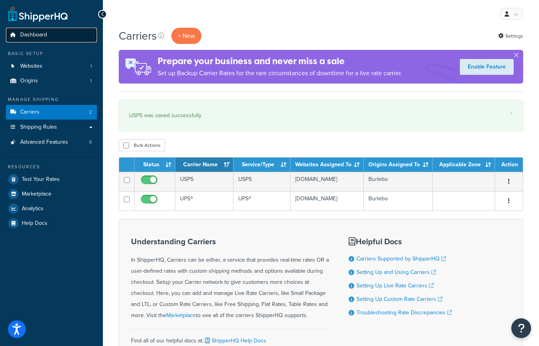
click at [30, 34] on span "Dashboard" at bounding box center [33, 35] width 27 height 7
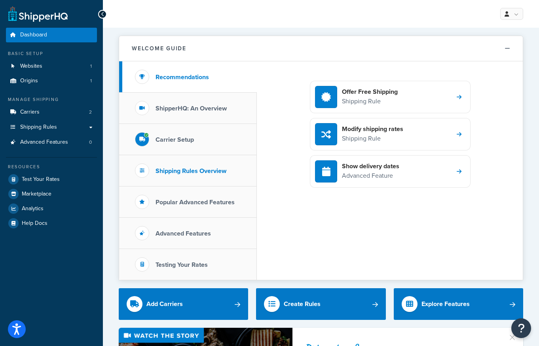
click at [187, 170] on h3 "Shipping Rules Overview" at bounding box center [190, 170] width 71 height 7
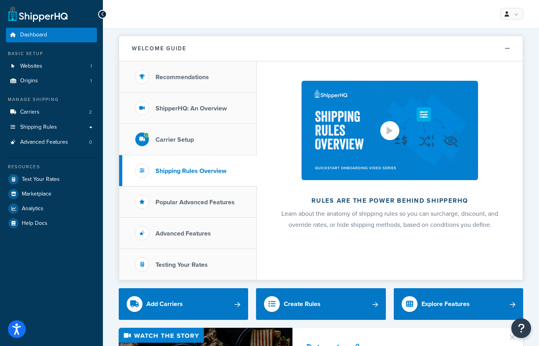
click at [383, 127] on div at bounding box center [389, 130] width 19 height 19
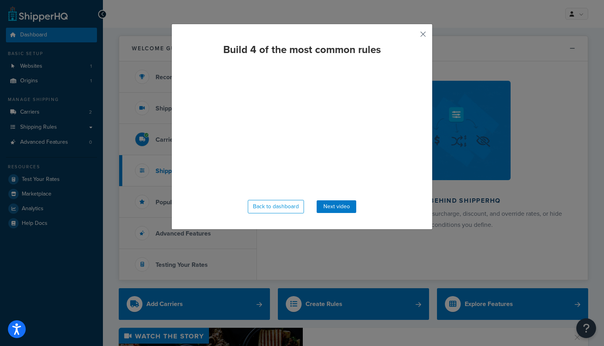
click at [412, 36] on button "button" at bounding box center [411, 37] width 2 height 2
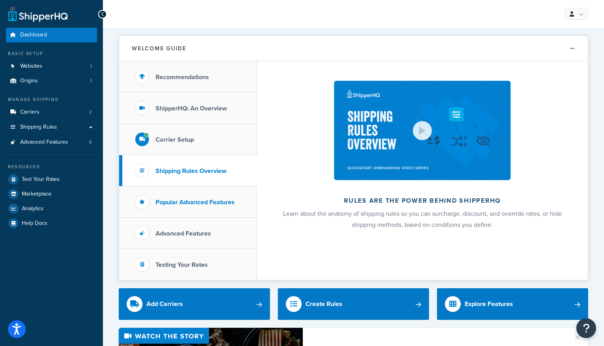
click at [191, 209] on li "Popular Advanced Features" at bounding box center [188, 201] width 138 height 31
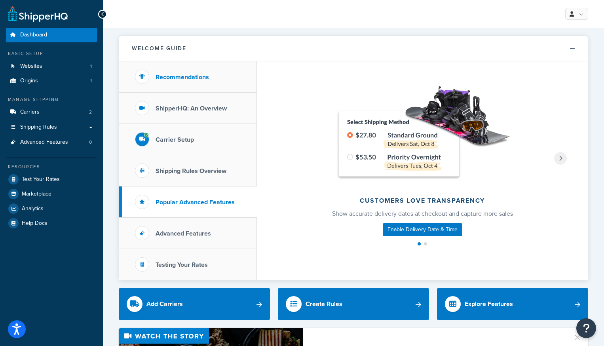
click at [181, 74] on h3 "Recommendations" at bounding box center [181, 77] width 53 height 7
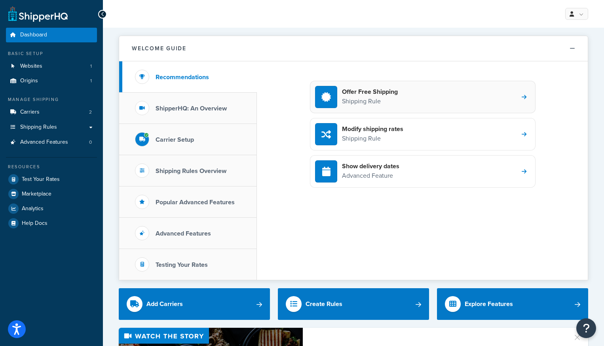
click at [432, 98] on div "Offer Free Shipping Shipping Rule" at bounding box center [422, 97] width 225 height 32
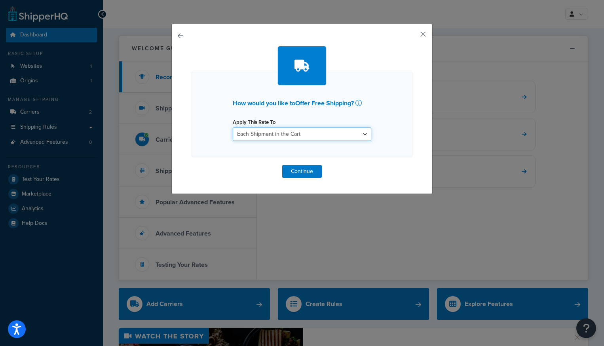
click at [348, 130] on select "Each Shipment in the Cart Each Shipping Group in the Cart Each Item within a Sh…" at bounding box center [302, 133] width 138 height 13
click at [309, 170] on button "Continue" at bounding box center [302, 171] width 40 height 13
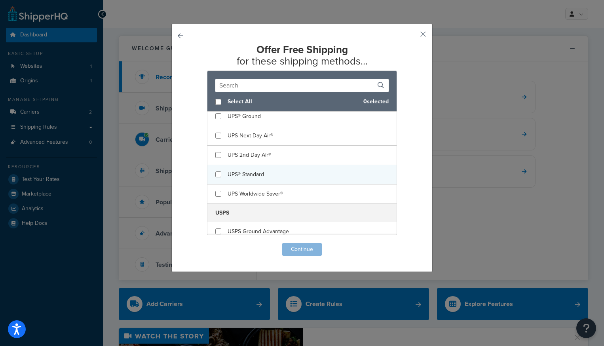
scroll to position [30, 0]
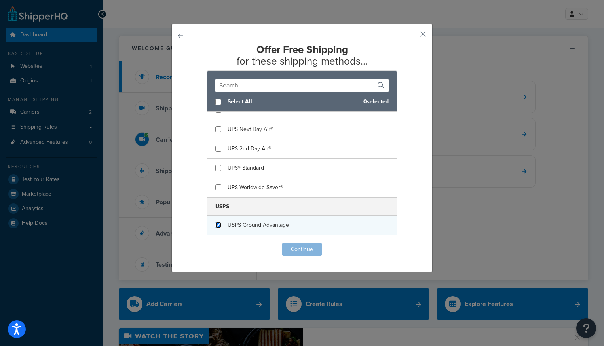
click at [220, 225] on input "checkbox" at bounding box center [218, 225] width 6 height 6
checkbox input "true"
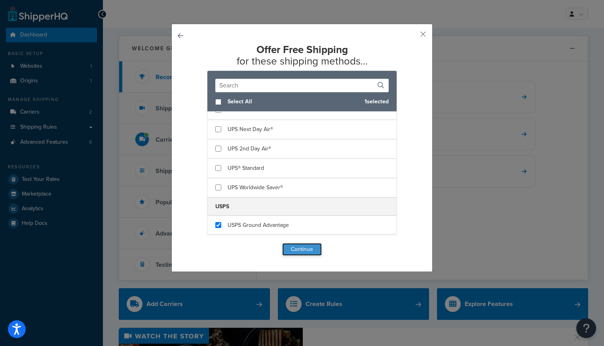
click at [288, 250] on button "Continue" at bounding box center [302, 249] width 40 height 13
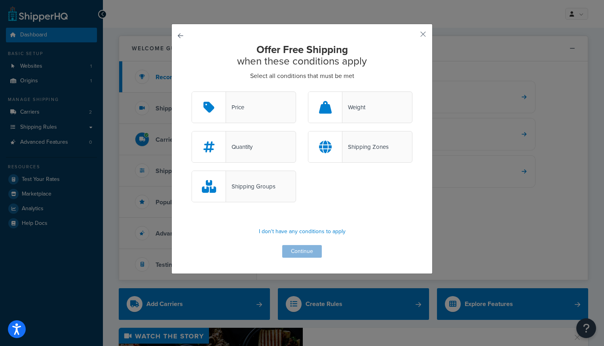
click at [223, 104] on div at bounding box center [209, 107] width 34 height 31
click at [0, 0] on input "Price" at bounding box center [0, 0] width 0 height 0
click at [304, 249] on button "Continue" at bounding box center [302, 251] width 40 height 13
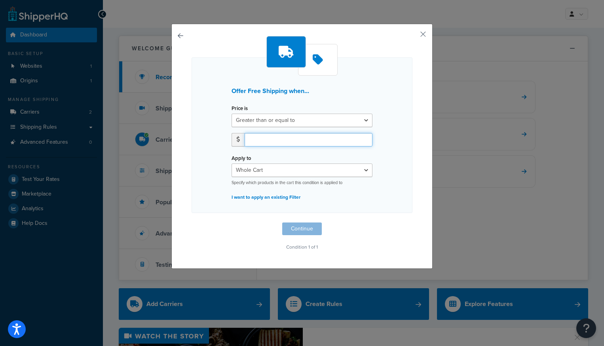
click at [275, 140] on input "number" at bounding box center [308, 139] width 128 height 13
type input "9"
type input "100"
click at [304, 227] on button "Continue" at bounding box center [302, 228] width 40 height 13
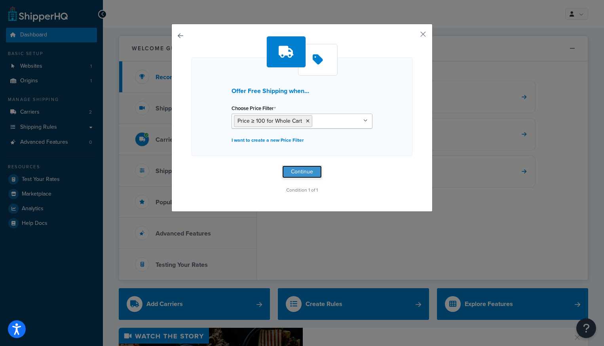
click at [303, 174] on button "Continue" at bounding box center [302, 171] width 40 height 13
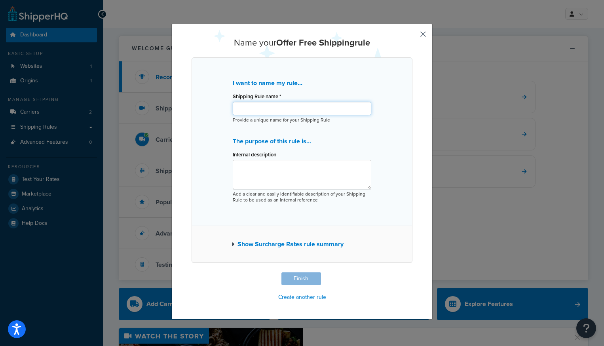
click at [272, 109] on input "Shipping Rule name *" at bounding box center [302, 108] width 138 height 13
type input "Free Shipping Over $99"
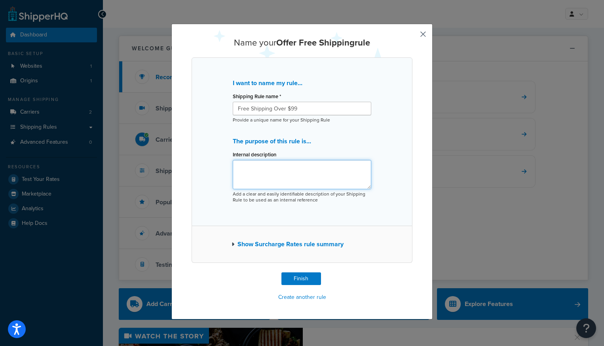
click at [269, 166] on textarea "Internal description" at bounding box center [302, 174] width 138 height 29
drag, startPoint x: 331, startPoint y: 165, endPoint x: 297, endPoint y: 165, distance: 34.4
click at [297, 165] on textarea "Offer Free Shipping via USPS Ground" at bounding box center [302, 174] width 138 height 29
click at [339, 166] on textarea "Offer Free Shipping via USPS Ground" at bounding box center [302, 174] width 138 height 29
drag, startPoint x: 333, startPoint y: 166, endPoint x: 288, endPoint y: 166, distance: 45.5
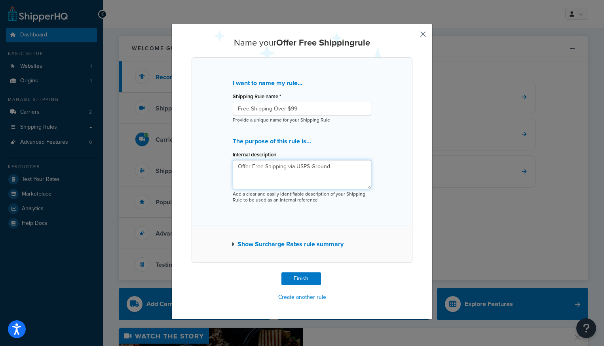
click at [288, 166] on textarea "Offer Free Shipping via USPS Ground" at bounding box center [302, 174] width 138 height 29
type textarea "Offer Free Shipping on orders over $99"
click at [303, 275] on button "Finish" at bounding box center [301, 278] width 40 height 13
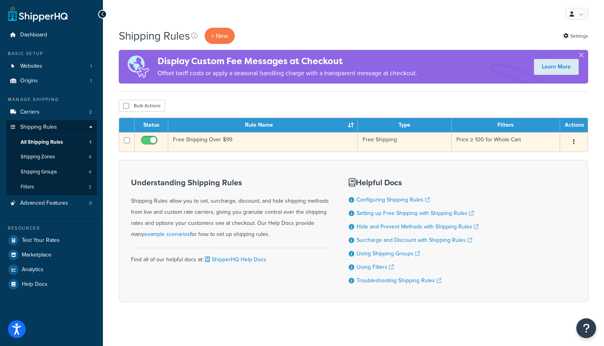
click at [191, 139] on td "Free Shipping Over $99" at bounding box center [262, 141] width 189 height 19
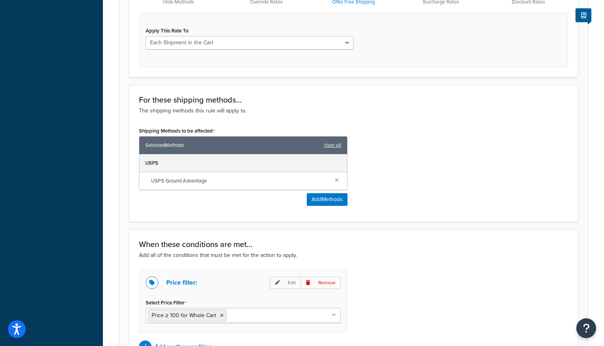
scroll to position [294, 0]
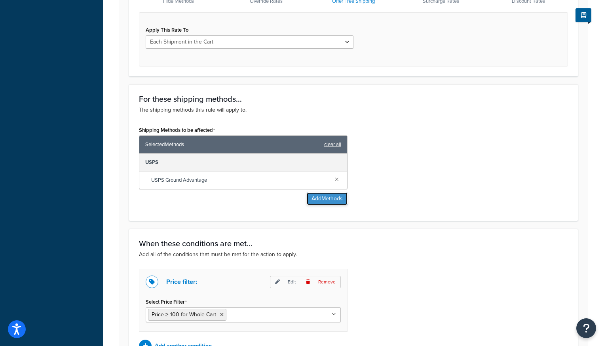
click at [333, 201] on button "Add Methods" at bounding box center [327, 198] width 41 height 13
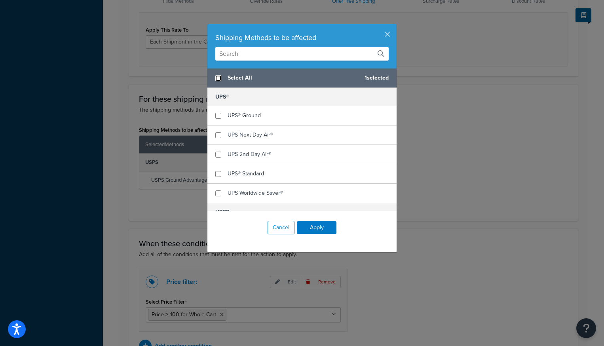
click at [217, 76] on input "checkbox" at bounding box center [218, 78] width 6 height 6
checkbox input "true"
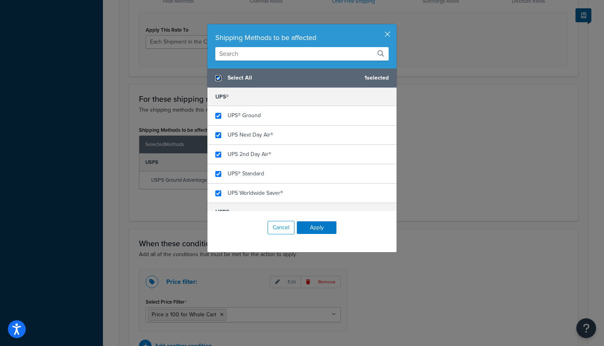
checkbox input "true"
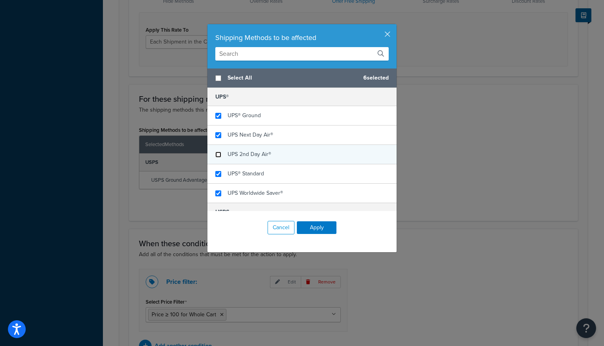
checkbox input "false"
click at [220, 154] on input "checkbox" at bounding box center [218, 155] width 6 height 6
checkbox input "false"
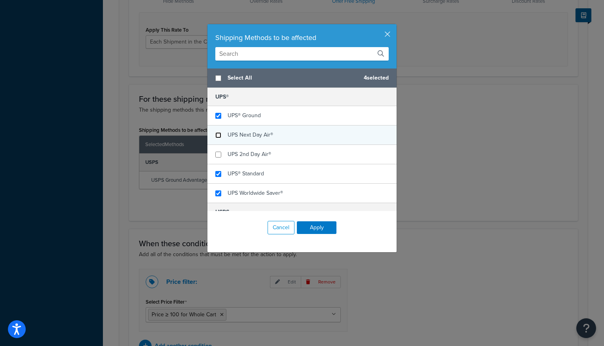
click at [218, 136] on input "checkbox" at bounding box center [218, 135] width 6 height 6
checkbox input "false"
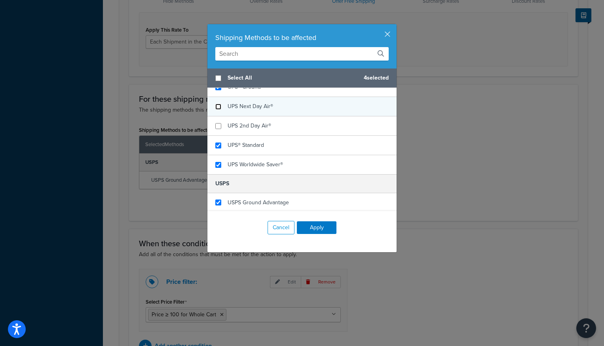
scroll to position [30, 0]
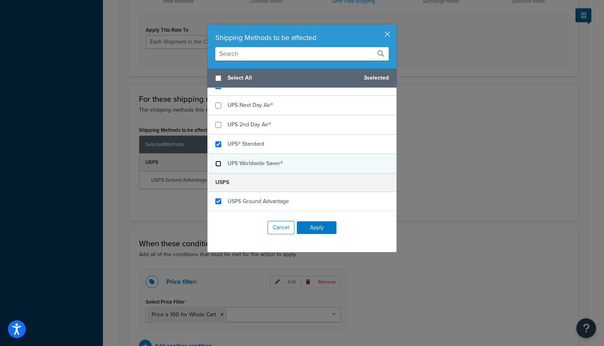
click at [218, 165] on input "checkbox" at bounding box center [218, 164] width 6 height 6
checkbox input "false"
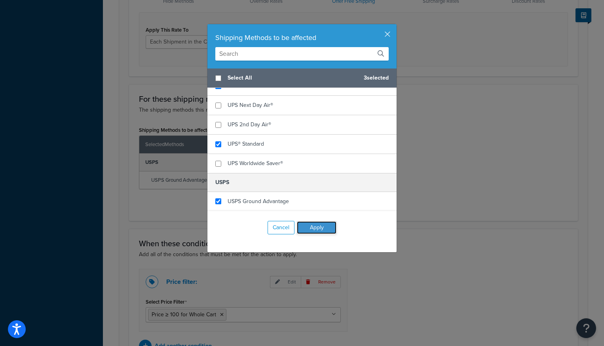
click at [316, 226] on button "Apply" at bounding box center [317, 227] width 40 height 13
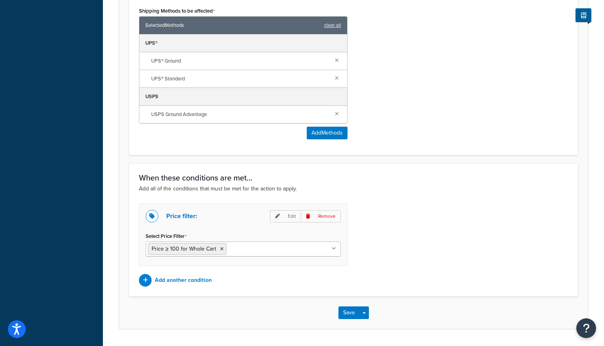
scroll to position [437, 0]
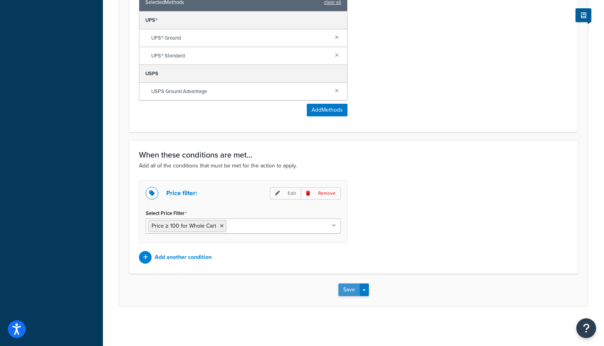
click at [347, 290] on button "Save" at bounding box center [348, 289] width 21 height 13
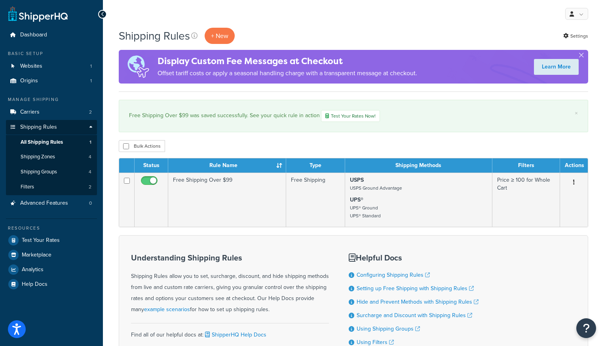
click at [237, 80] on div "Display Custom Fee Messages at Checkout Offset tariff costs or apply a seasonal…" at bounding box center [287, 67] width 260 height 32
click at [47, 36] on link "Dashboard" at bounding box center [51, 35] width 91 height 15
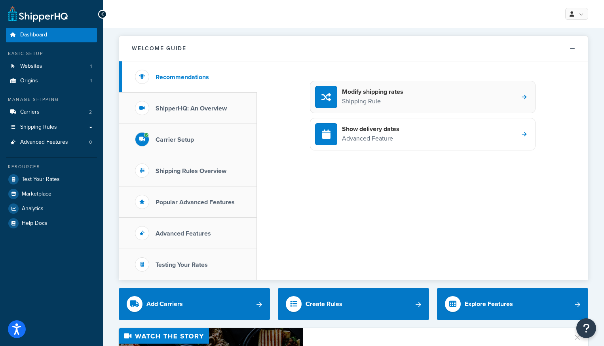
click at [363, 101] on p "Shipping Rule" at bounding box center [372, 101] width 61 height 10
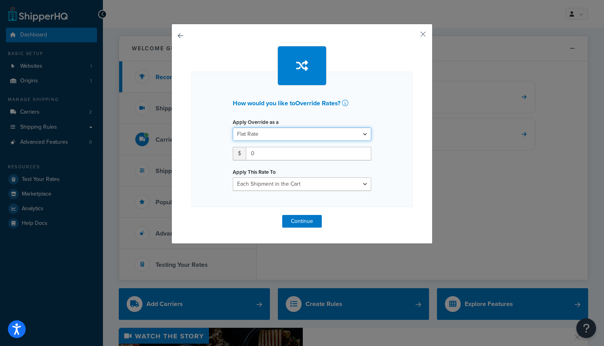
click at [290, 136] on select "Flat Rate Percentage Flat Rate & Percentage" at bounding box center [302, 133] width 138 height 13
select select "PERCENTAGE"
click at [233, 127] on select "Flat Rate Percentage Flat Rate & Percentage" at bounding box center [302, 133] width 138 height 13
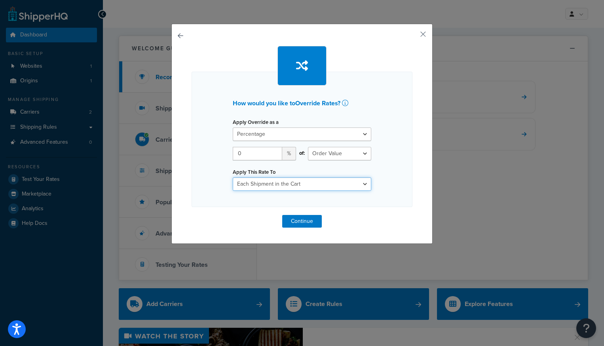
click at [265, 186] on select "Each Shipment in the Cart Each Shipping Group in the Cart Each Item within a Sh…" at bounding box center [302, 183] width 138 height 13
click at [412, 36] on button "button" at bounding box center [411, 37] width 2 height 2
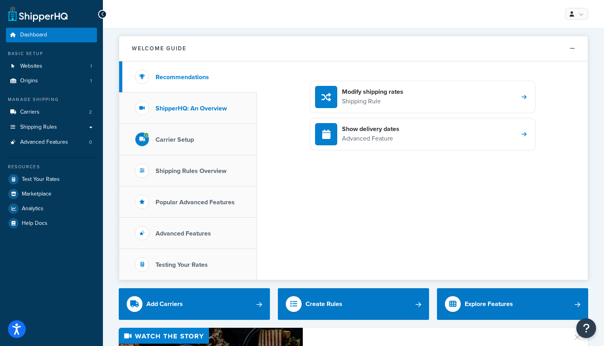
click at [153, 109] on li "ShipperHQ: An Overview" at bounding box center [188, 108] width 138 height 31
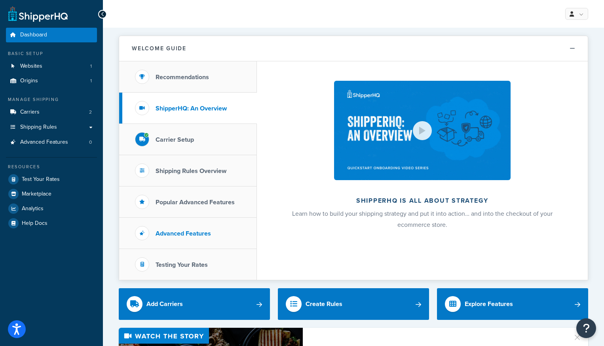
click at [202, 230] on h3 "Advanced Features" at bounding box center [182, 233] width 55 height 7
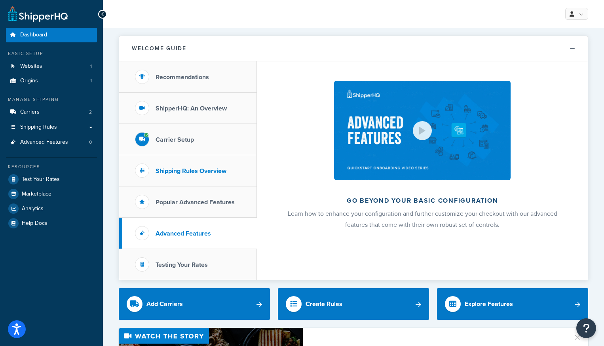
click at [178, 172] on h3 "Shipping Rules Overview" at bounding box center [190, 170] width 71 height 7
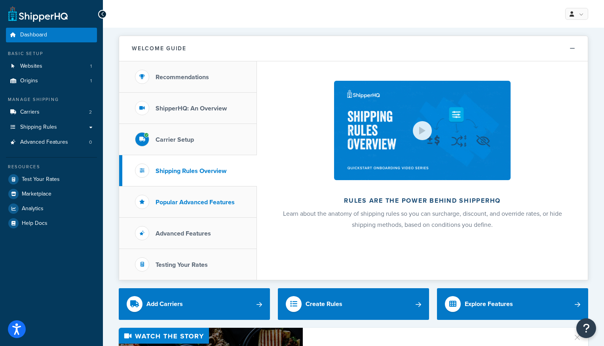
click at [178, 205] on h3 "Popular Advanced Features" at bounding box center [194, 202] width 79 height 7
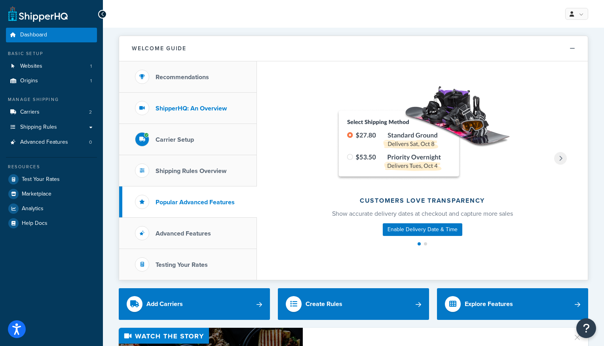
click at [186, 109] on h3 "ShipperHQ: An Overview" at bounding box center [190, 108] width 71 height 7
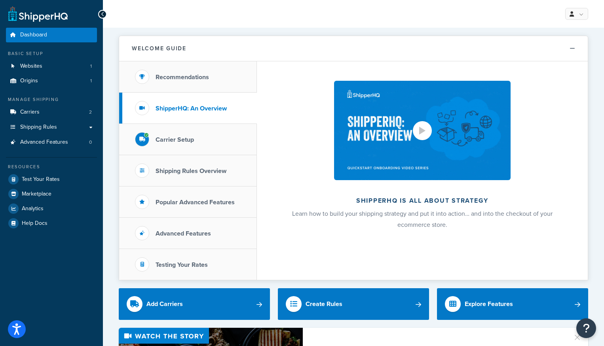
click at [419, 139] on div at bounding box center [422, 130] width 19 height 19
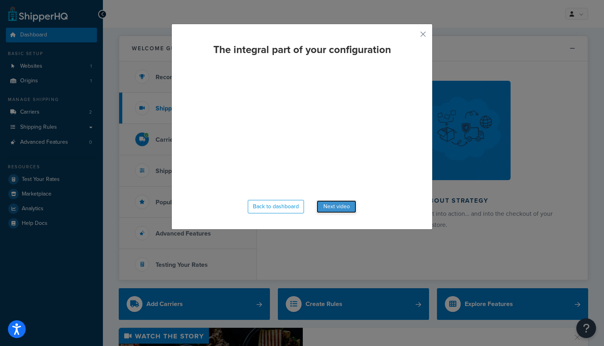
click at [336, 204] on button "Next video" at bounding box center [336, 206] width 40 height 13
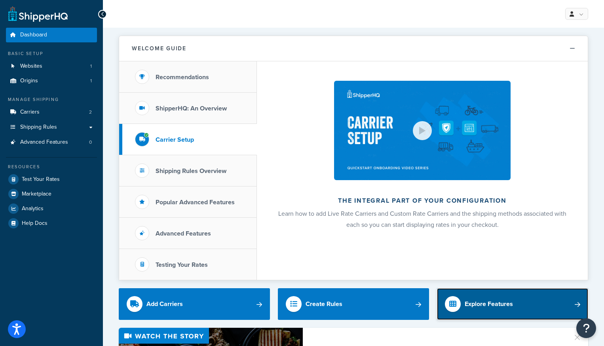
click at [508, 307] on div "Explore Features" at bounding box center [488, 303] width 48 height 11
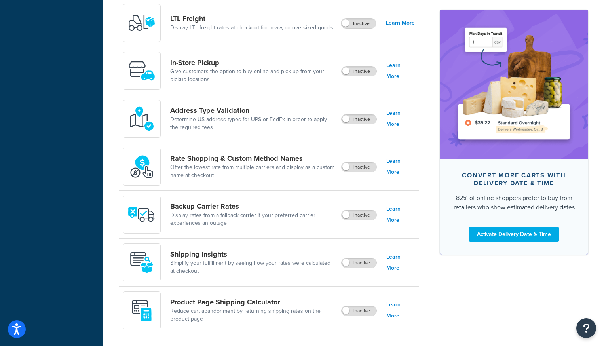
scroll to position [268, 0]
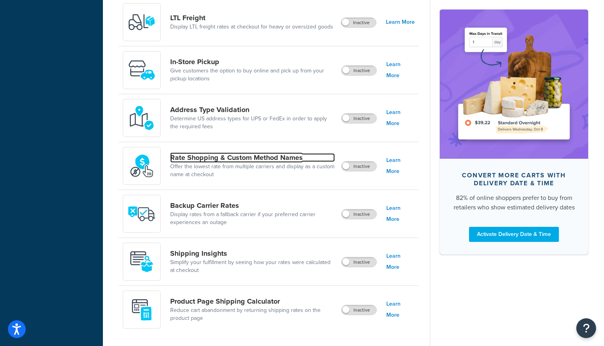
click at [213, 158] on link "Rate Shopping & Custom Method Names" at bounding box center [252, 157] width 165 height 9
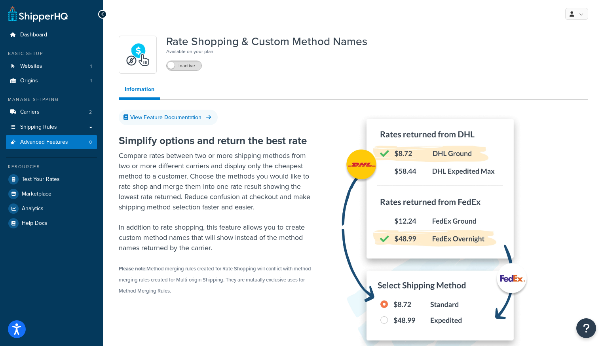
click at [173, 67] on span at bounding box center [170, 65] width 7 height 7
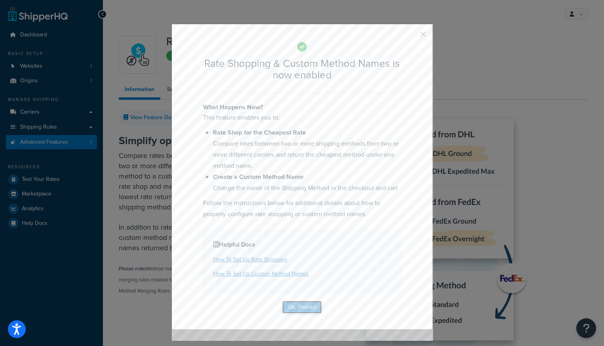
click at [300, 313] on button "Ok, Thanks!" at bounding box center [302, 307] width 40 height 13
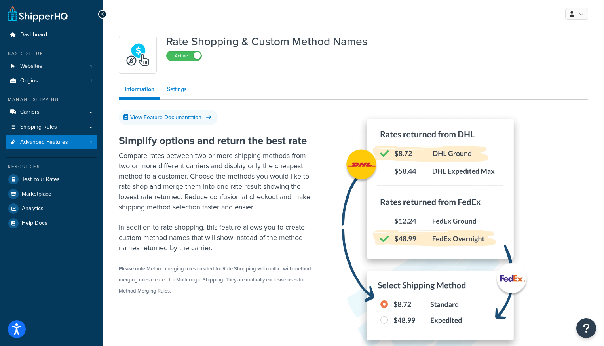
click at [186, 94] on link "Settings" at bounding box center [177, 89] width 32 height 16
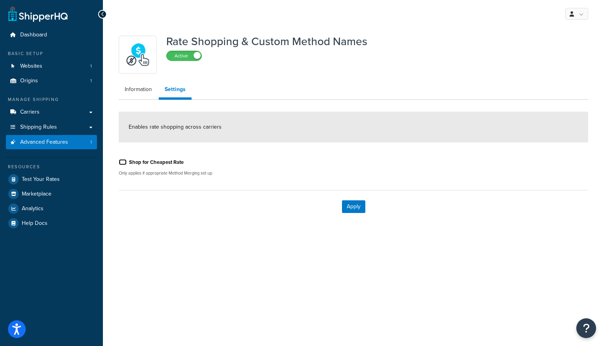
click at [123, 163] on input "Shop for Cheapest Rate" at bounding box center [123, 162] width 8 height 6
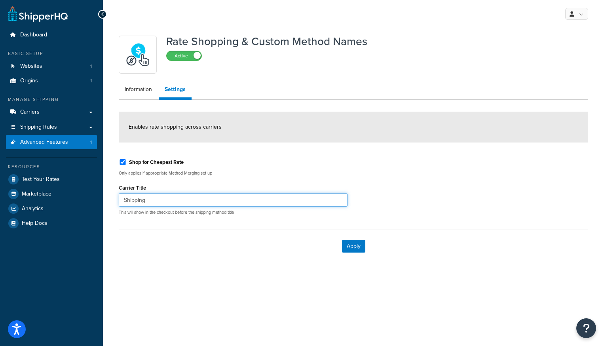
click at [162, 203] on input "Shipping" at bounding box center [233, 199] width 229 height 13
click at [122, 163] on input "Shop for Cheapest Rate" at bounding box center [123, 162] width 8 height 6
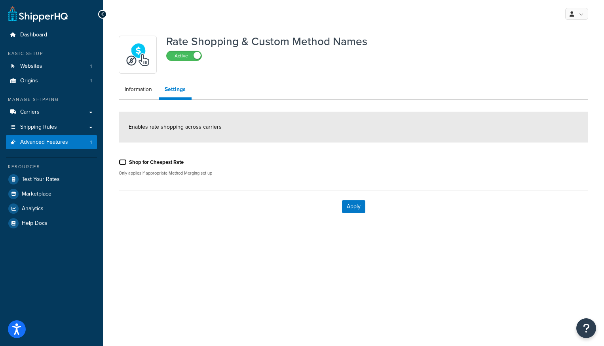
click at [121, 162] on input "Shop for Cheapest Rate" at bounding box center [123, 162] width 8 height 6
click at [122, 162] on input "Shop for Cheapest Rate" at bounding box center [123, 162] width 8 height 6
click at [123, 161] on input "Shop for Cheapest Rate" at bounding box center [123, 162] width 8 height 6
checkbox input "true"
click at [351, 248] on button "Apply" at bounding box center [353, 246] width 23 height 13
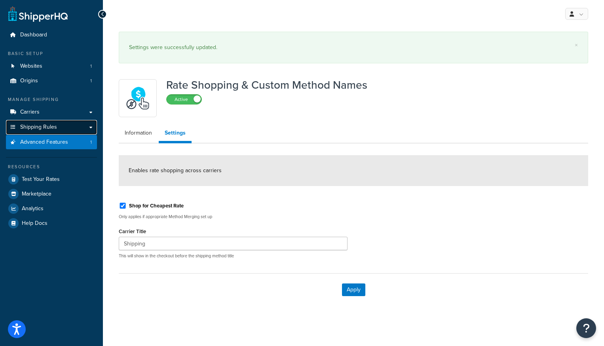
click at [32, 127] on span "Shipping Rules" at bounding box center [38, 127] width 37 height 7
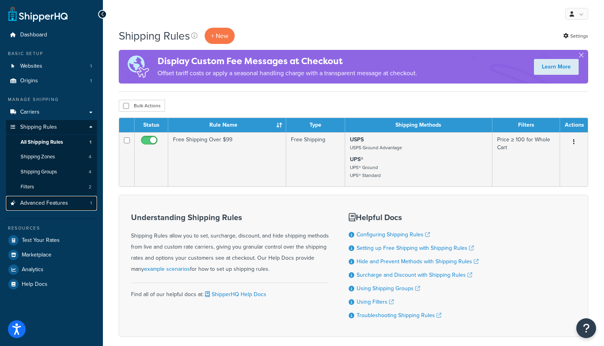
click at [43, 201] on span "Advanced Features" at bounding box center [44, 203] width 48 height 7
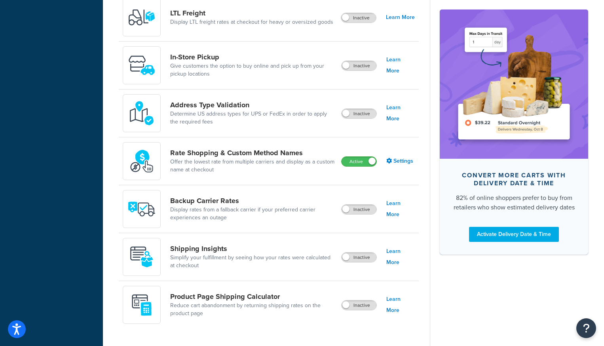
scroll to position [303, 0]
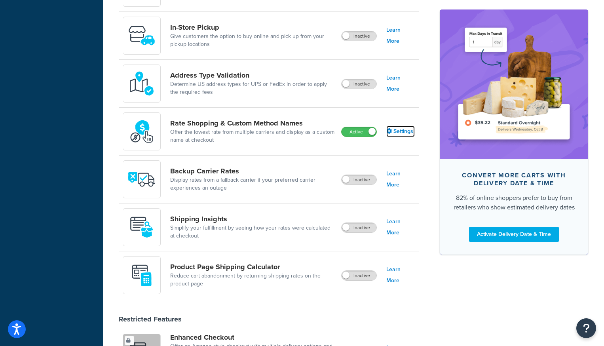
click at [400, 129] on link "Settings" at bounding box center [400, 131] width 28 height 11
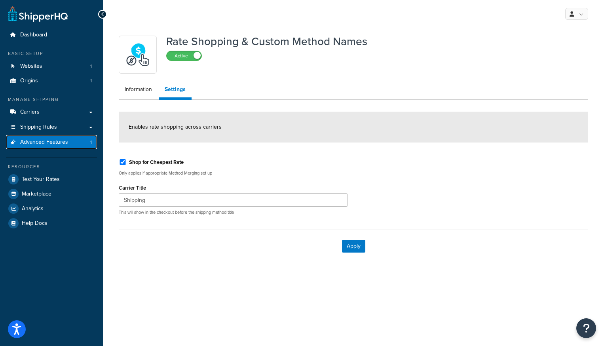
click at [38, 143] on span "Advanced Features" at bounding box center [44, 142] width 48 height 7
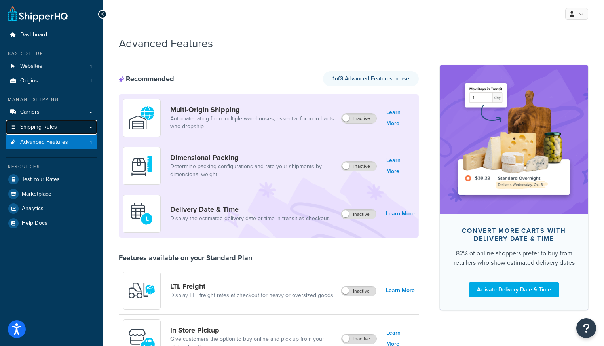
click at [93, 130] on link "Shipping Rules" at bounding box center [51, 127] width 91 height 15
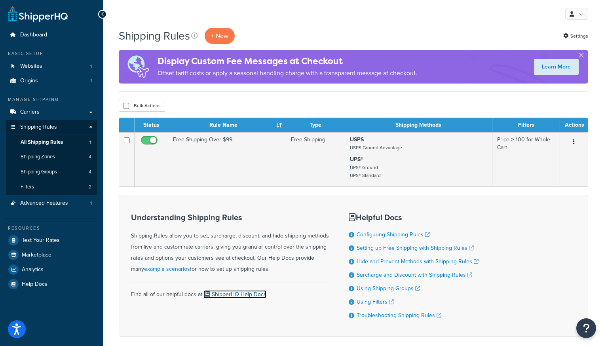
click at [239, 297] on link "ShipperHQ Help Docs" at bounding box center [234, 294] width 63 height 8
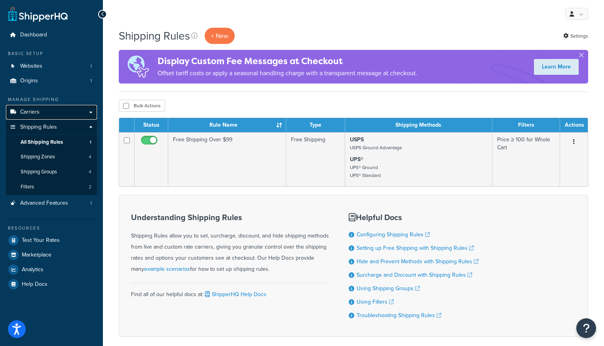
click at [91, 112] on link "Carriers" at bounding box center [51, 112] width 91 height 15
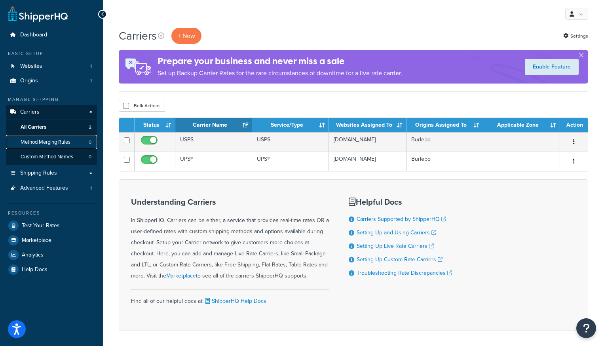
click at [42, 142] on span "Method Merging Rules" at bounding box center [46, 142] width 50 height 7
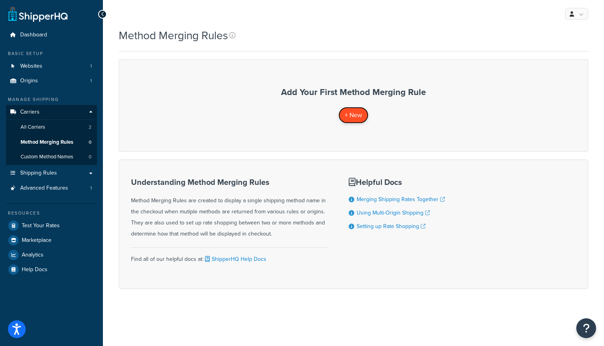
click at [354, 119] on span "+ New" at bounding box center [353, 114] width 17 height 9
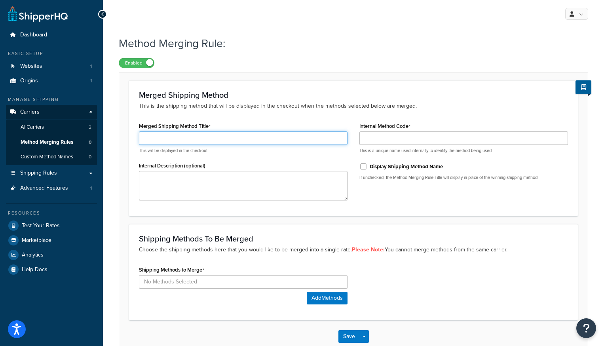
click at [215, 141] on input "Merged Shipping Method Title" at bounding box center [243, 137] width 208 height 13
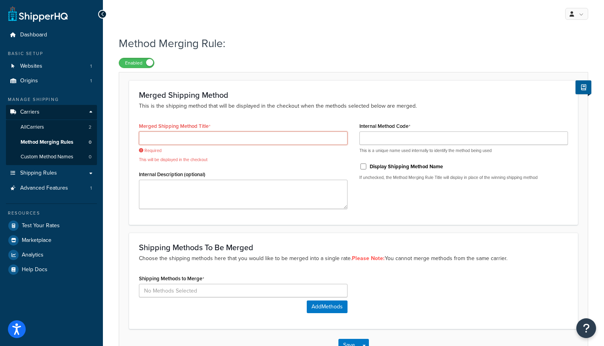
click at [196, 142] on input "Merged Shipping Method Title" at bounding box center [243, 137] width 208 height 13
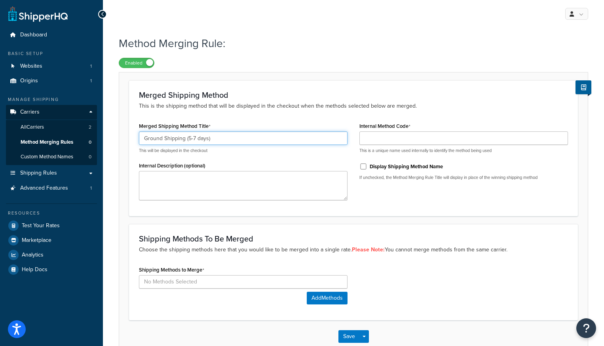
type input "Ground Shipping (5-7 days)"
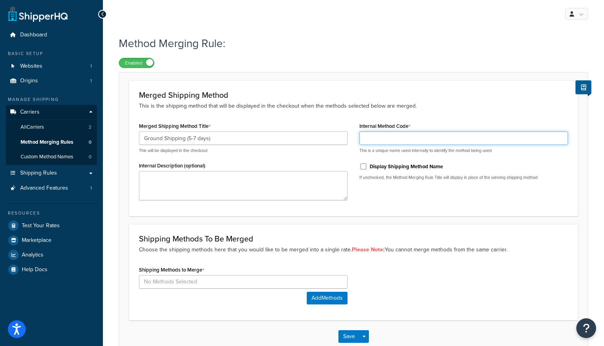
click at [382, 140] on input "Internal Method Code" at bounding box center [463, 137] width 208 height 13
type input "Ground Shipping"
click at [362, 167] on input "Display Shipping Method Name" at bounding box center [363, 166] width 8 height 6
checkbox input "false"
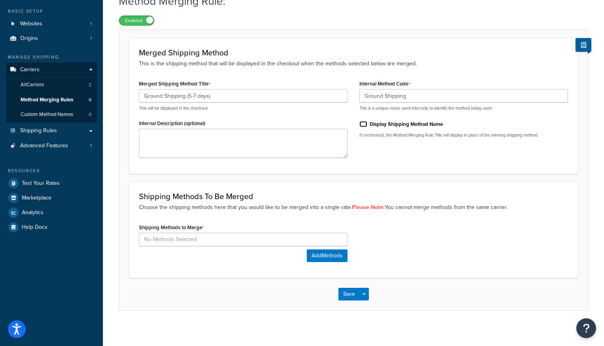
scroll to position [47, 0]
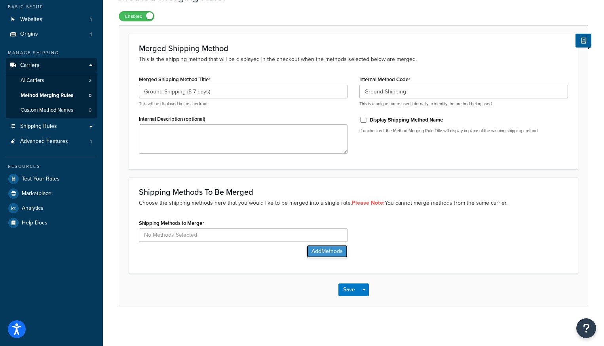
click at [319, 252] on button "Add Methods" at bounding box center [327, 251] width 41 height 13
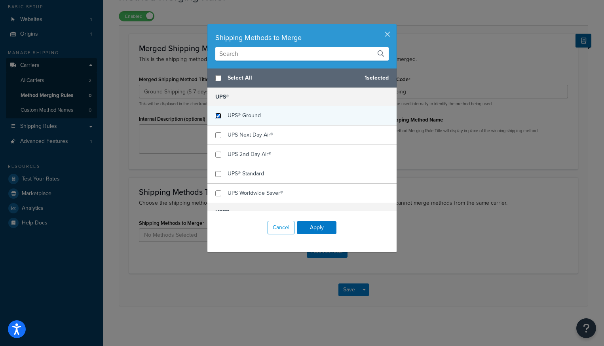
click at [220, 117] on input "checkbox" at bounding box center [218, 116] width 6 height 6
checkbox input "true"
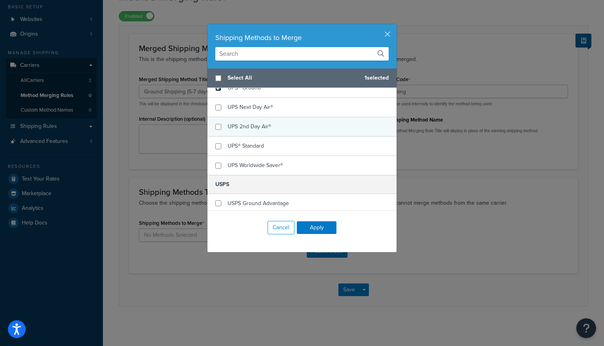
scroll to position [30, 0]
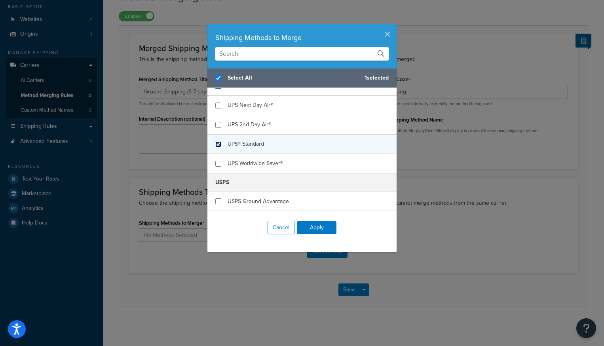
checkbox input "true"
click at [220, 144] on input "checkbox" at bounding box center [218, 144] width 6 height 6
checkbox input "true"
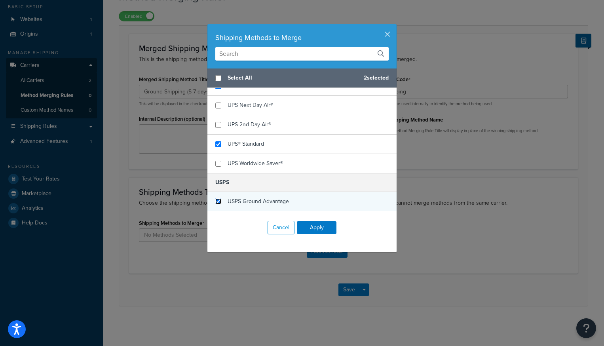
checkbox input "false"
click at [218, 203] on input "checkbox" at bounding box center [218, 201] width 6 height 6
checkbox input "true"
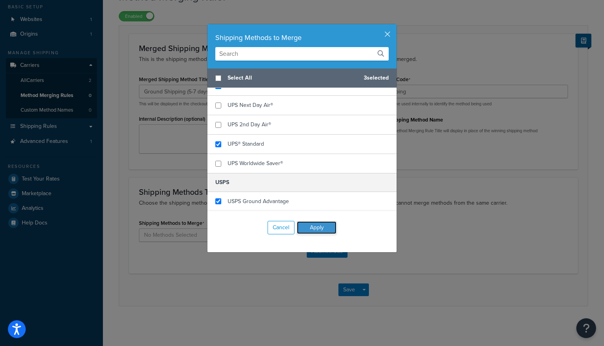
click at [325, 231] on button "Apply" at bounding box center [317, 227] width 40 height 13
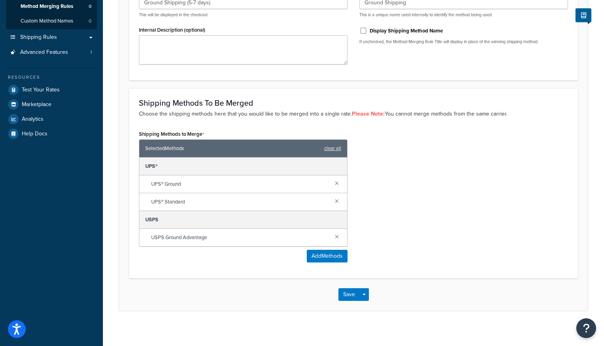
scroll to position [140, 0]
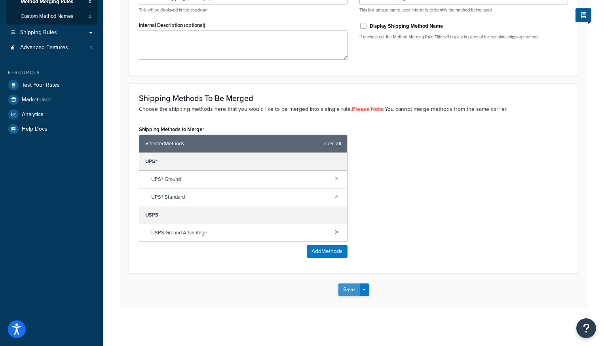
click at [349, 293] on button "Save" at bounding box center [348, 289] width 21 height 13
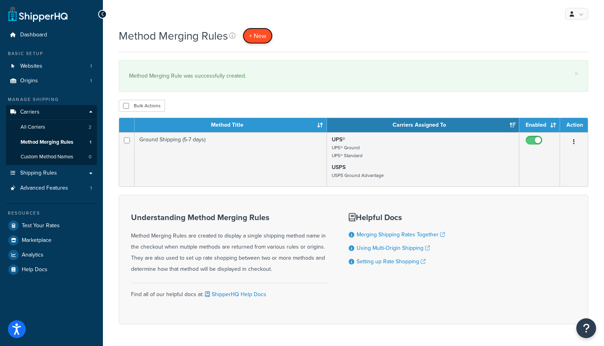
click at [261, 34] on span "+ New" at bounding box center [257, 35] width 17 height 9
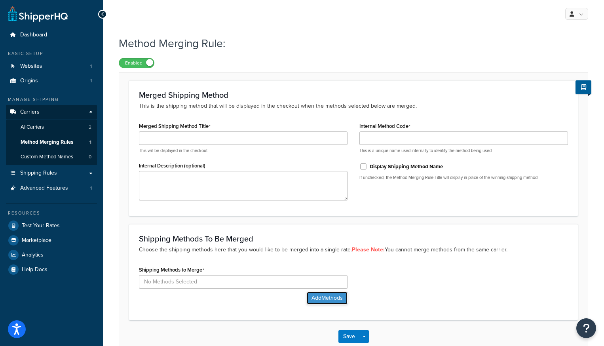
click at [319, 299] on button "Add Methods" at bounding box center [327, 298] width 41 height 13
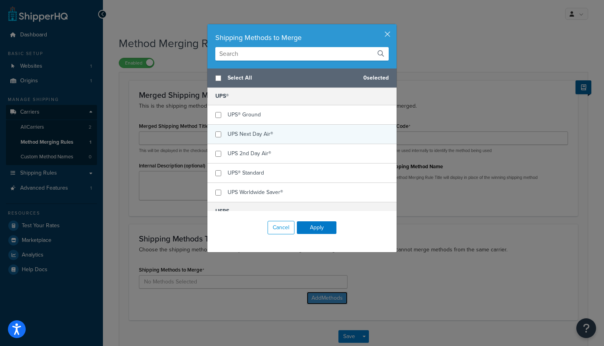
scroll to position [1, 0]
click at [218, 135] on input "checkbox" at bounding box center [218, 134] width 6 height 6
checkbox input "true"
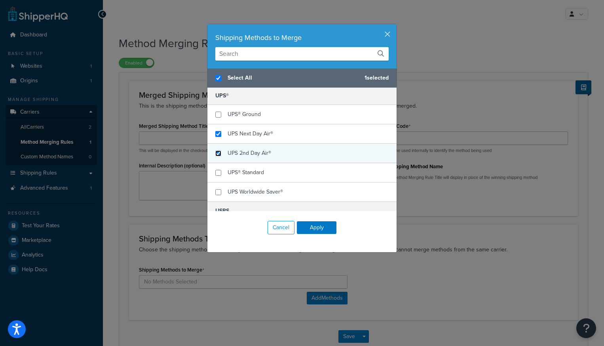
checkbox input "true"
click at [218, 154] on input "checkbox" at bounding box center [218, 153] width 6 height 6
checkbox input "true"
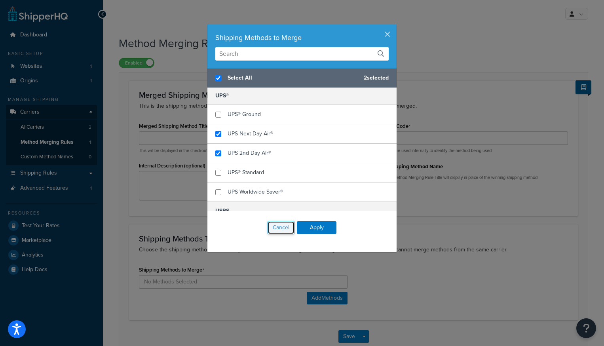
click at [277, 229] on button "Cancel" at bounding box center [280, 227] width 27 height 13
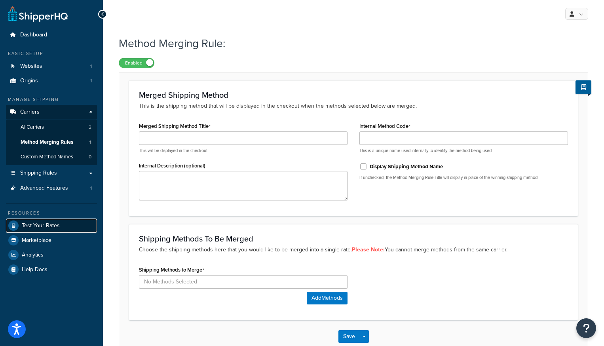
click at [31, 224] on span "Test Your Rates" at bounding box center [41, 225] width 38 height 7
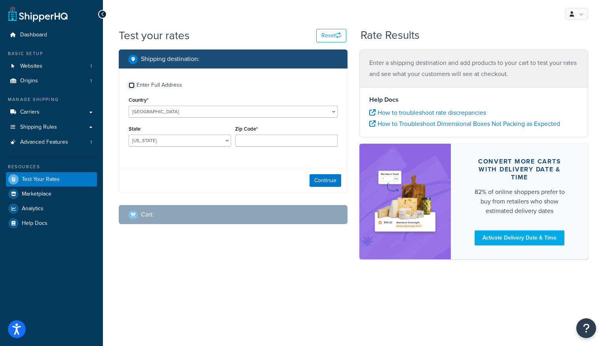
click at [134, 85] on input "Enter Full Address" at bounding box center [132, 85] width 6 height 6
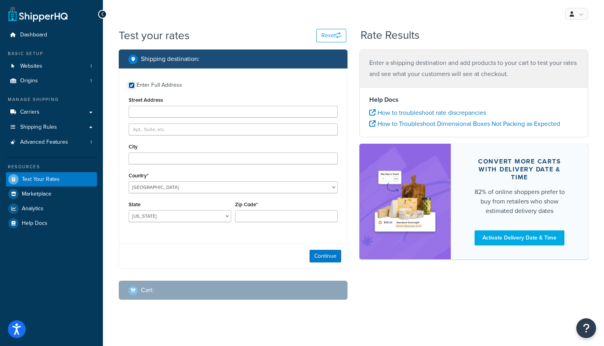
click at [133, 85] on input "Enter Full Address" at bounding box center [132, 85] width 6 height 6
checkbox input "false"
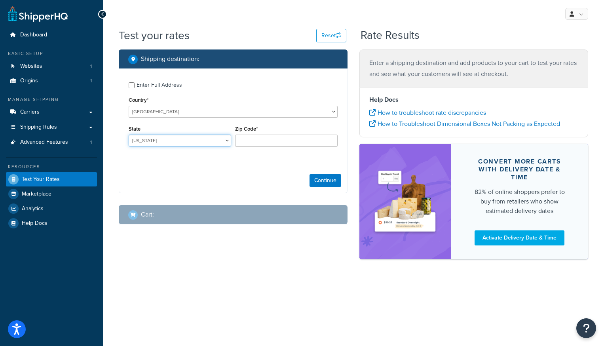
click at [183, 144] on select "Alabama Alaska American Samoa Arizona Arkansas Armed Forces Americas Armed Forc…" at bounding box center [180, 141] width 102 height 12
select select "TX"
click at [129, 135] on select "Alabama Alaska American Samoa Arizona Arkansas Armed Forces Americas Armed Forc…" at bounding box center [180, 141] width 102 height 12
click at [265, 146] on input "Zip Code*" at bounding box center [286, 141] width 102 height 12
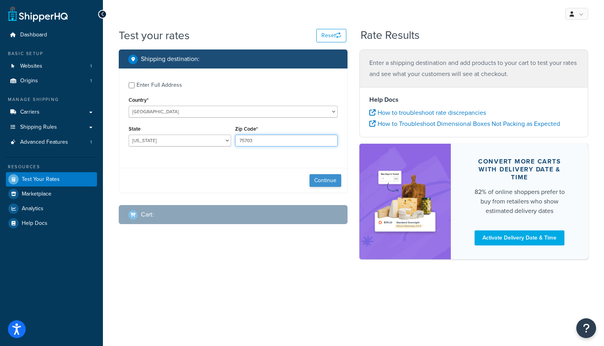
type input "75703"
click at [322, 178] on button "Continue" at bounding box center [325, 180] width 32 height 13
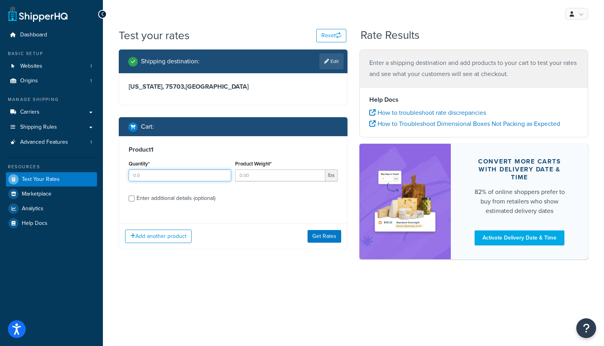
click at [191, 176] on input "Quantity*" at bounding box center [180, 175] width 102 height 12
type input "2"
click at [265, 179] on input "Product Weight*" at bounding box center [280, 175] width 90 height 12
type input "2"
click at [133, 199] on input "Enter additional details (optional)" at bounding box center [132, 198] width 6 height 6
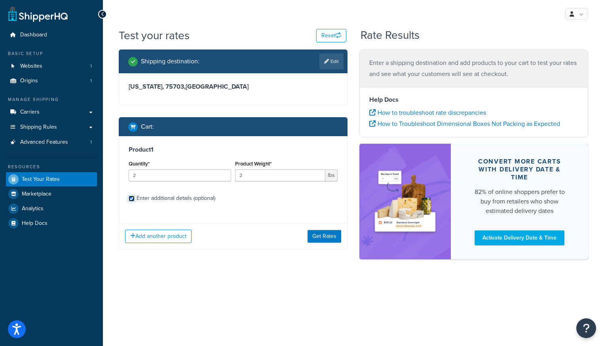
checkbox input "true"
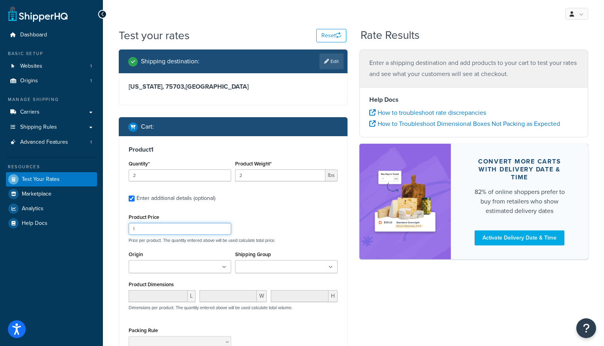
click at [211, 230] on input "1" at bounding box center [180, 229] width 102 height 12
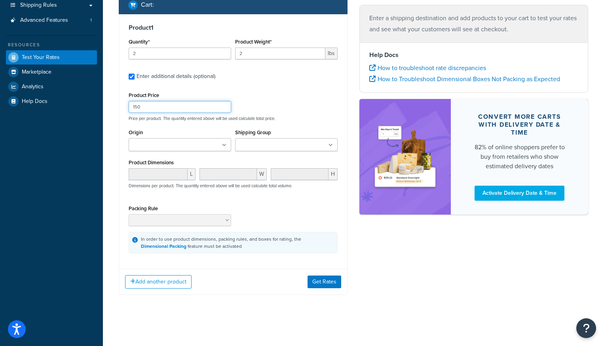
scroll to position [122, 0]
type input "150"
click at [324, 282] on button "Get Rates" at bounding box center [324, 281] width 34 height 13
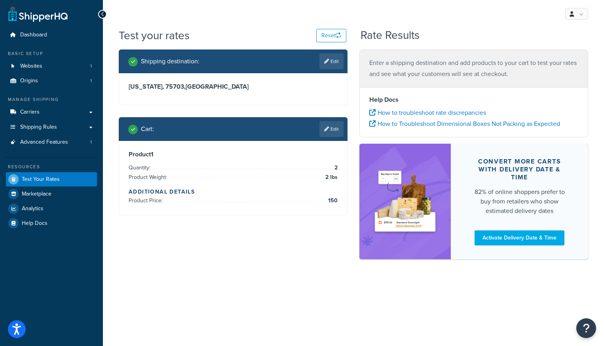
scroll to position [0, 0]
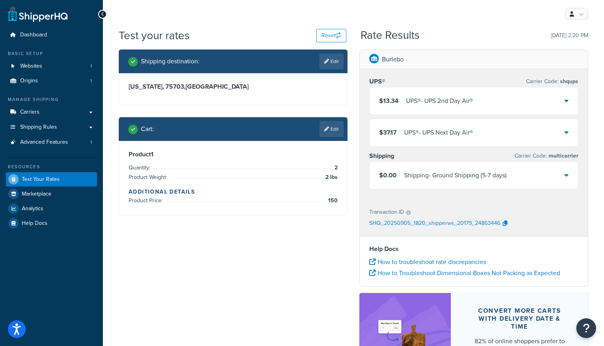
click at [312, 199] on li "Product Price: 150" at bounding box center [233, 200] width 209 height 9
click at [328, 130] on link "Edit" at bounding box center [331, 129] width 24 height 16
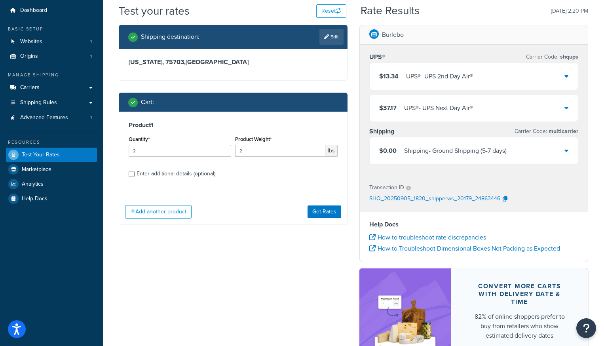
scroll to position [29, 0]
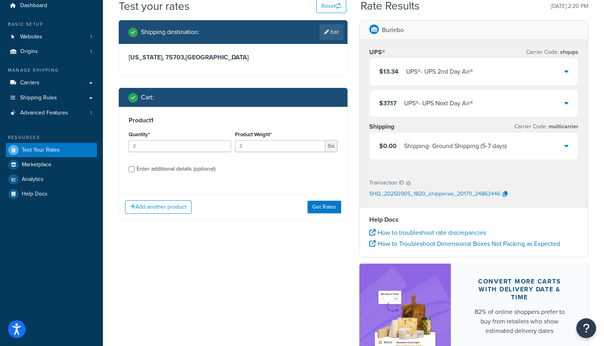
click at [175, 168] on div "Enter additional details (optional)" at bounding box center [175, 168] width 79 height 11
click at [135, 168] on input "Enter additional details (optional)" at bounding box center [132, 169] width 6 height 6
checkbox input "true"
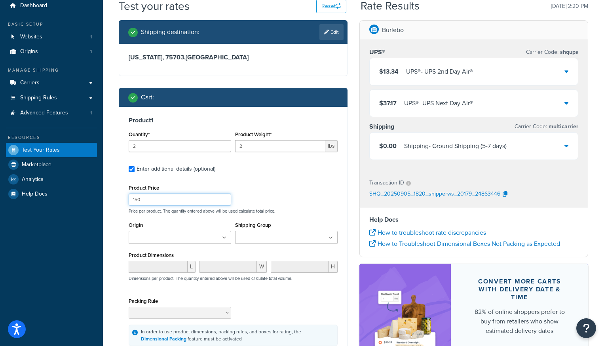
click at [145, 199] on input "150" at bounding box center [180, 199] width 102 height 12
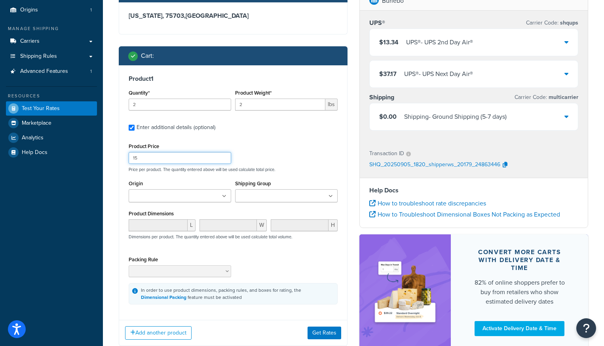
scroll to position [122, 0]
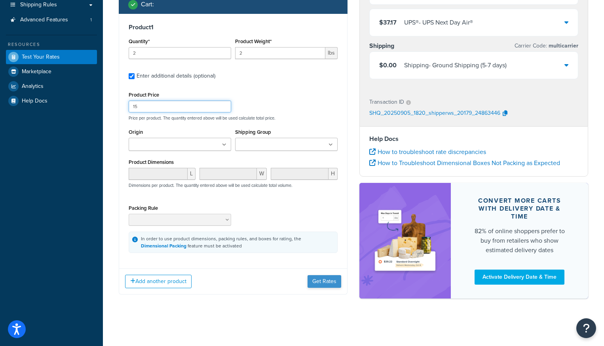
type input "15"
click at [325, 286] on button "Get Rates" at bounding box center [324, 281] width 34 height 13
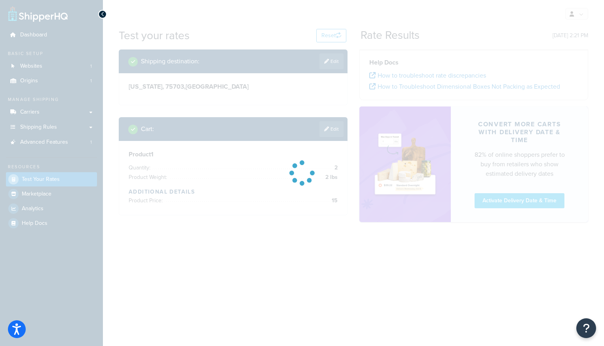
scroll to position [0, 0]
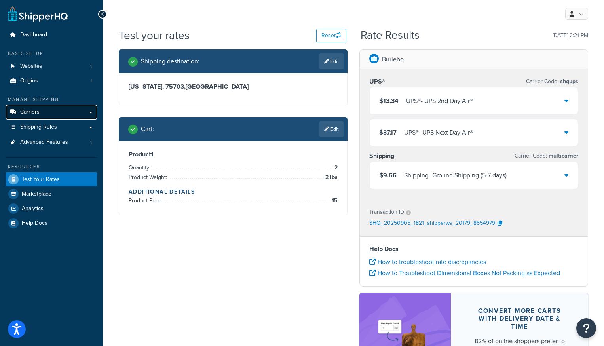
click at [34, 116] on link "Carriers" at bounding box center [51, 112] width 91 height 15
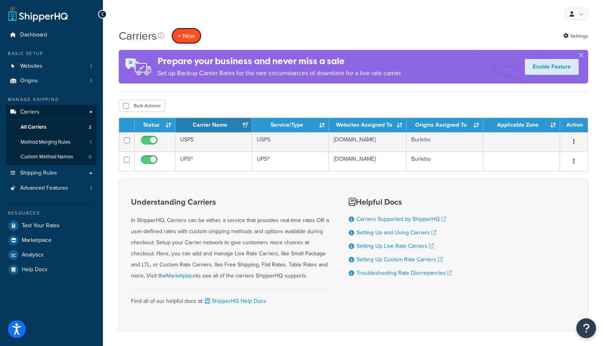
click at [193, 40] on button "+ New" at bounding box center [186, 36] width 30 height 16
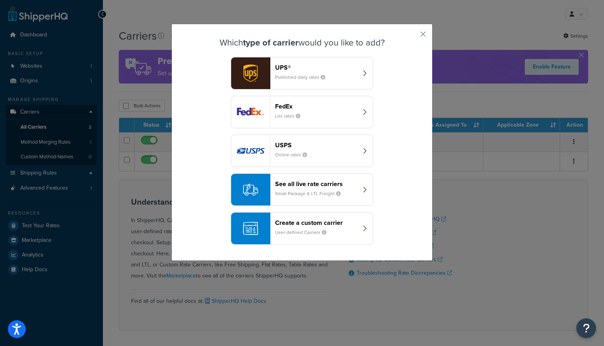
click at [306, 193] on small "Small Package & LTL Freight" at bounding box center [311, 193] width 72 height 7
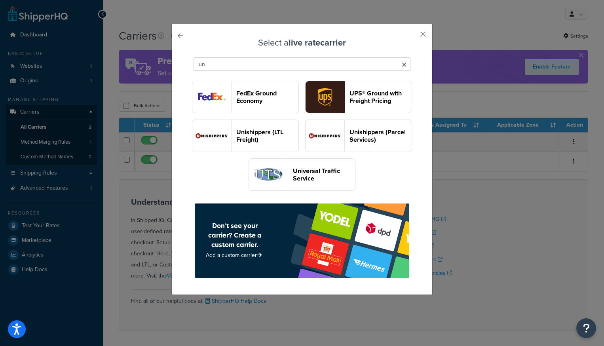
type input "u"
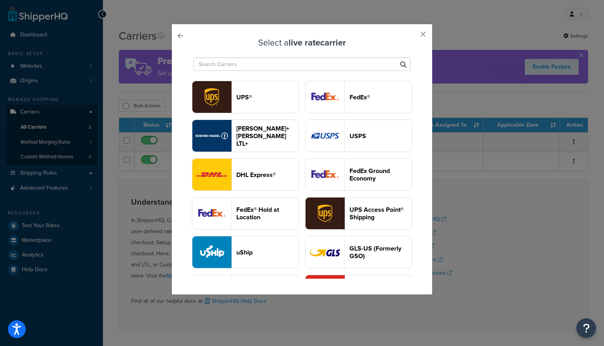
click at [412, 36] on button "button" at bounding box center [411, 37] width 2 height 2
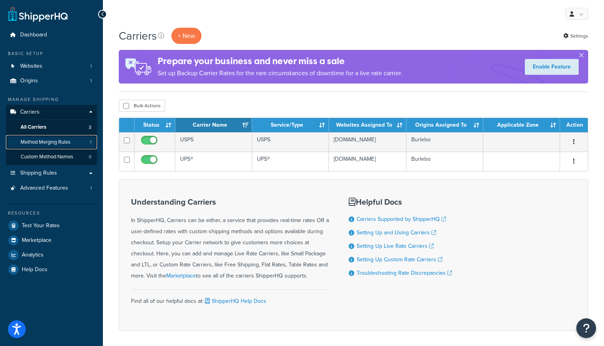
click at [43, 142] on span "Method Merging Rules" at bounding box center [46, 142] width 50 height 7
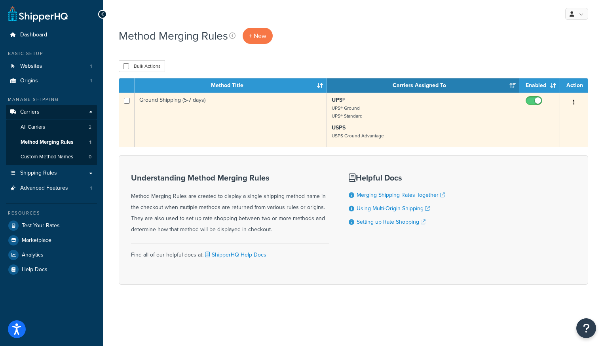
click at [570, 103] on button "button" at bounding box center [573, 102] width 11 height 13
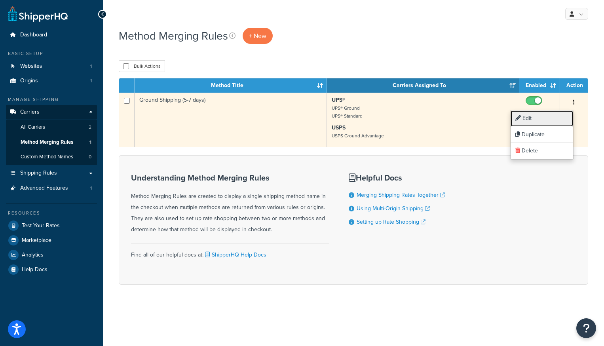
click at [529, 121] on link "Edit" at bounding box center [541, 118] width 63 height 16
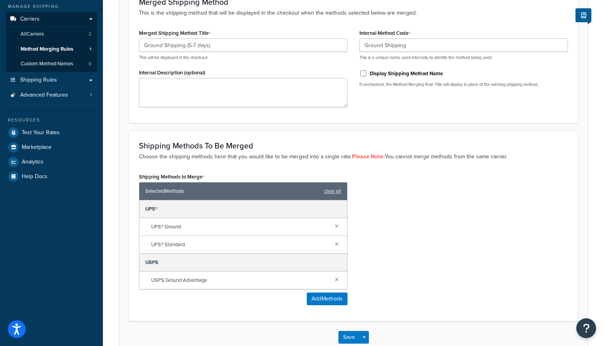
scroll to position [99, 0]
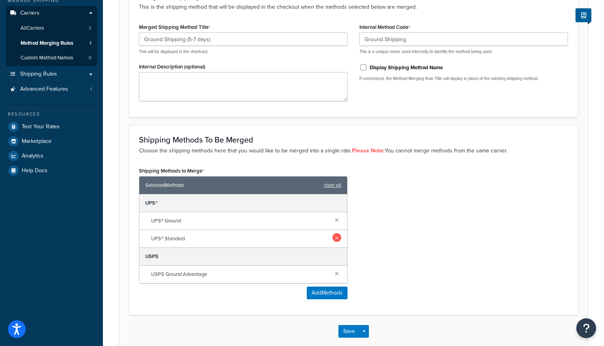
click at [337, 239] on link at bounding box center [336, 237] width 9 height 9
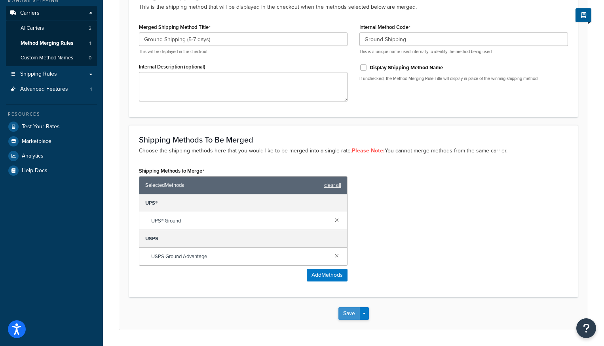
click at [351, 315] on button "Save" at bounding box center [348, 313] width 21 height 13
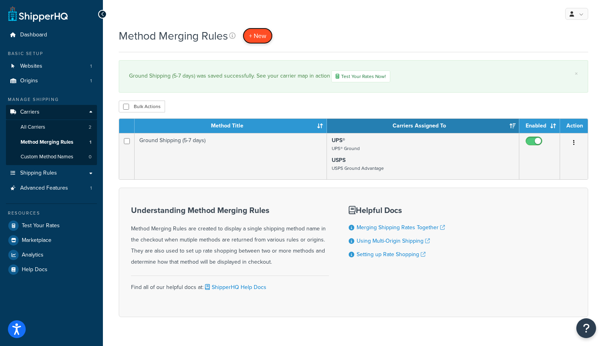
click at [263, 30] on link "+ New" at bounding box center [258, 36] width 30 height 16
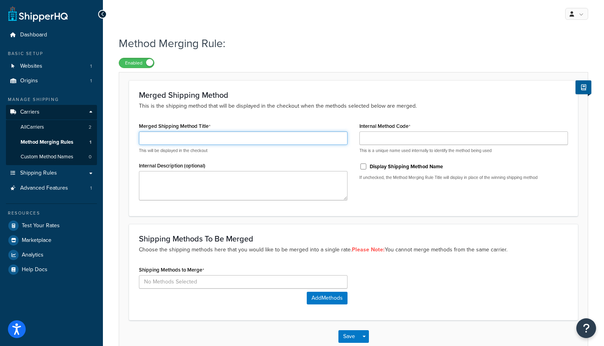
click at [274, 135] on input "Merged Shipping Method Title" at bounding box center [243, 137] width 208 height 13
type input "Standard Shipping (3-5 days)"
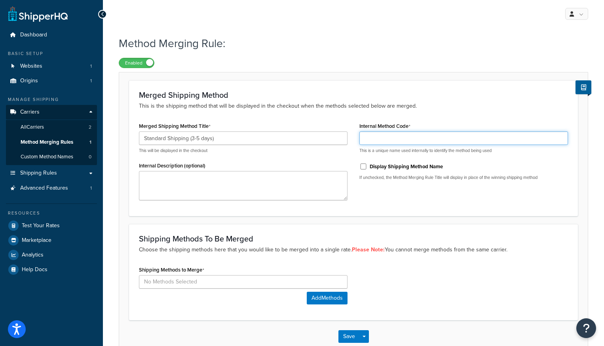
click at [420, 139] on input "Internal Method Code" at bounding box center [463, 137] width 208 height 13
type input "Standard Shipping"
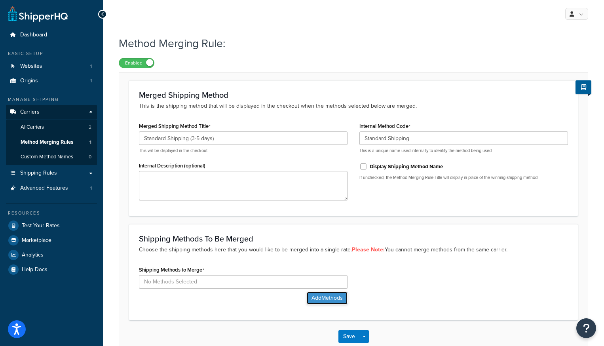
click at [309, 296] on button "Add Methods" at bounding box center [327, 298] width 41 height 13
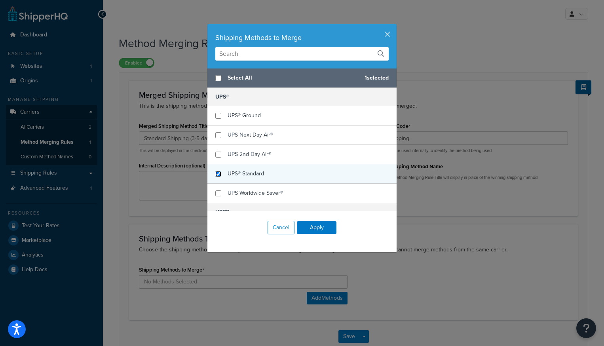
click at [220, 172] on input "checkbox" at bounding box center [218, 174] width 6 height 6
checkbox input "true"
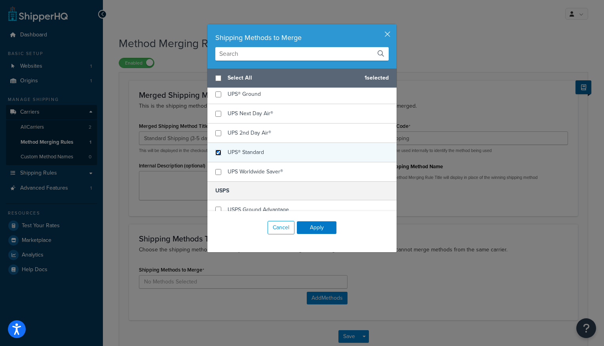
scroll to position [30, 0]
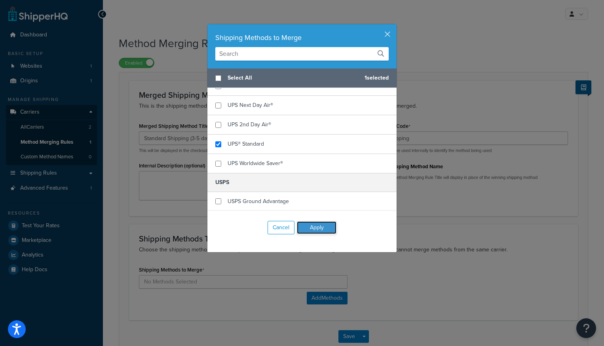
click at [314, 232] on button "Apply" at bounding box center [317, 227] width 40 height 13
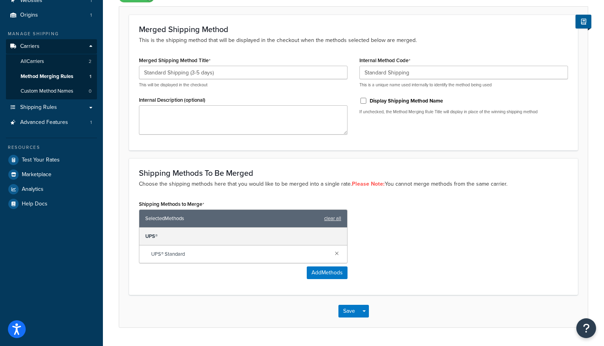
scroll to position [82, 0]
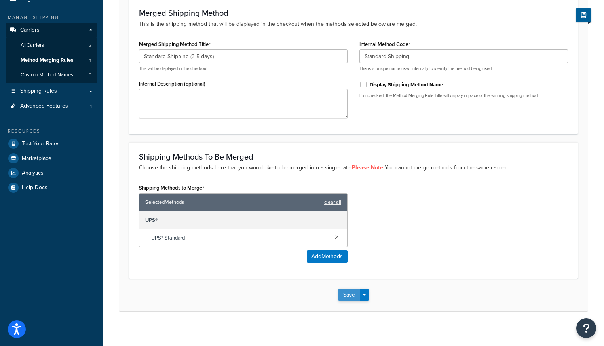
click at [344, 301] on button "Save" at bounding box center [348, 294] width 21 height 13
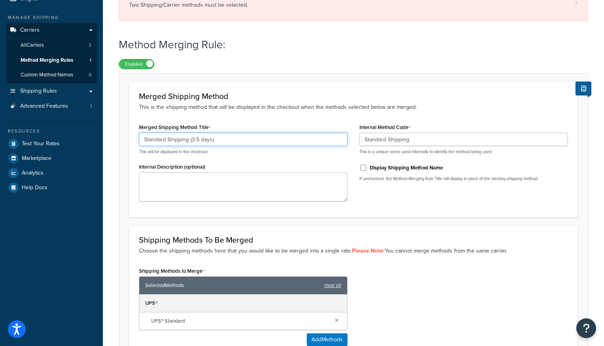
click at [172, 141] on input "Standard Shipping (3-5 days)" at bounding box center [243, 139] width 208 height 13
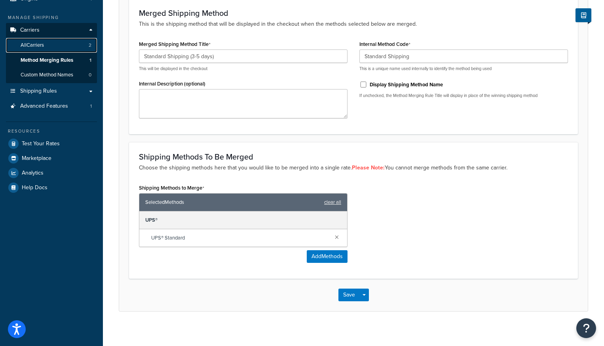
click at [40, 43] on span "All Carriers" at bounding box center [32, 45] width 23 height 7
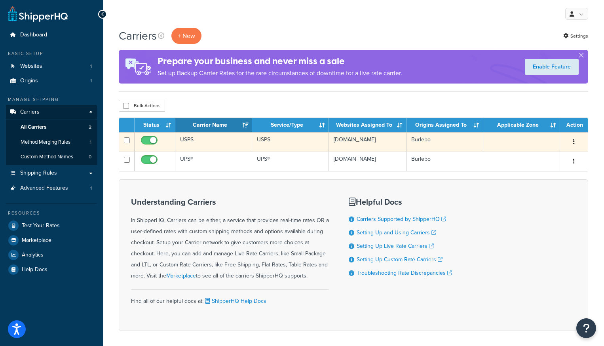
click at [187, 139] on td "USPS" at bounding box center [213, 141] width 77 height 19
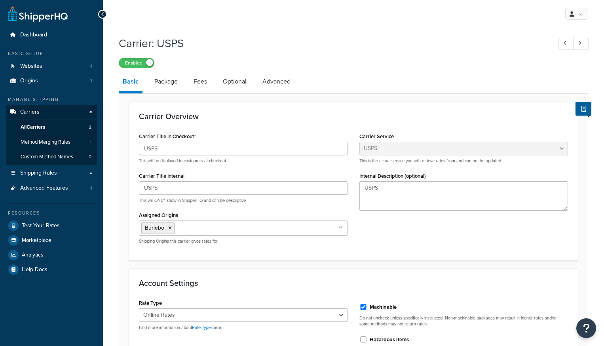
select select "usps"
select select "ONLINE"
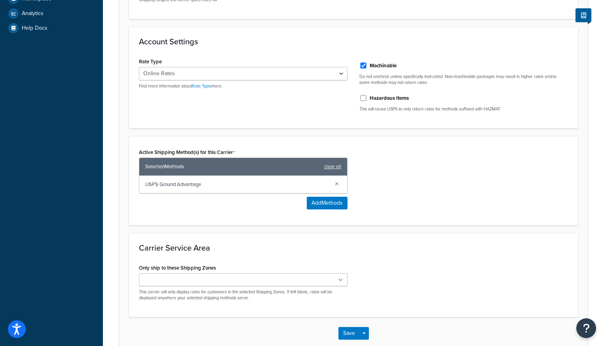
scroll to position [243, 0]
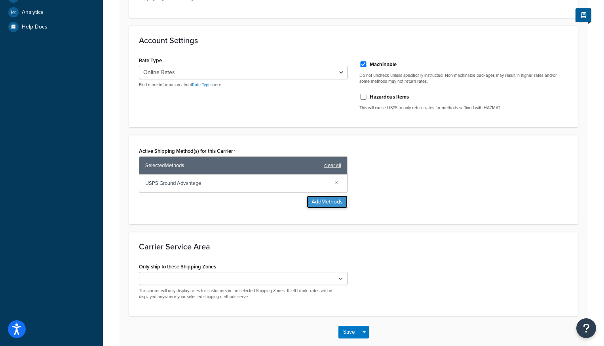
click at [322, 200] on button "Add Methods" at bounding box center [327, 201] width 41 height 13
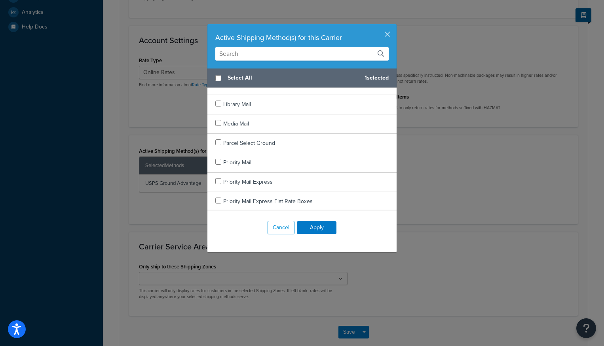
scroll to position [295, 0]
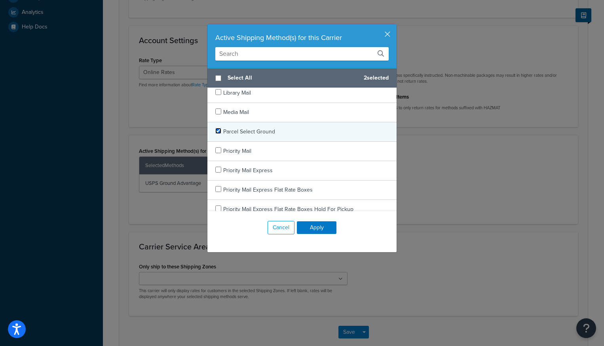
click at [217, 130] on input "checkbox" at bounding box center [218, 131] width 6 height 6
checkbox input "true"
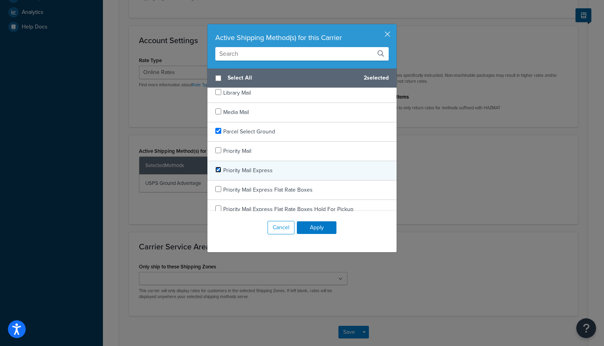
click at [219, 171] on input "checkbox" at bounding box center [218, 170] width 6 height 6
click at [218, 169] on input "checkbox" at bounding box center [218, 170] width 6 height 6
checkbox input "false"
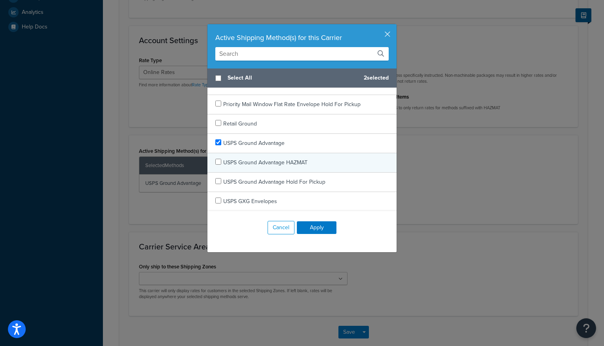
scroll to position [1507, 0]
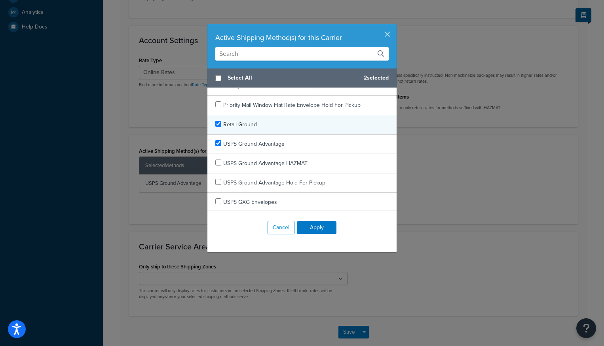
checkbox input "true"
click at [220, 128] on div "Retail Ground" at bounding box center [301, 124] width 189 height 19
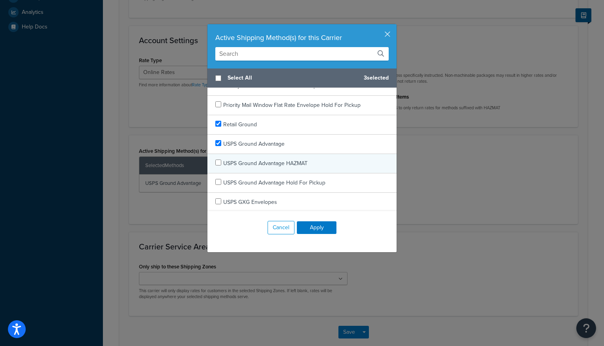
scroll to position [1508, 0]
click at [314, 229] on button "Apply" at bounding box center [317, 227] width 40 height 13
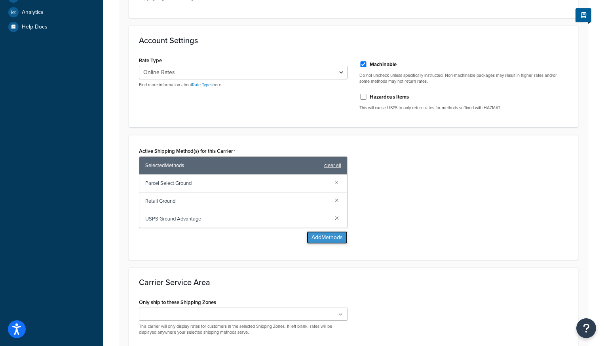
click at [323, 240] on button "Add Methods" at bounding box center [327, 237] width 41 height 13
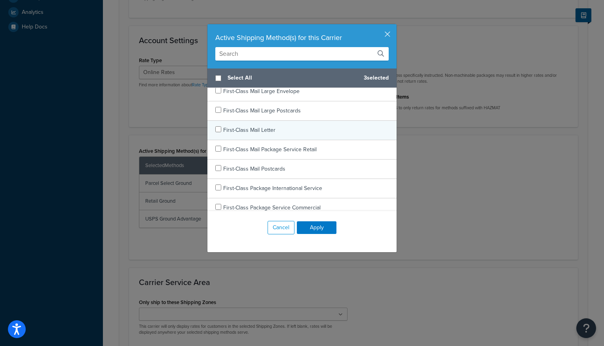
scroll to position [64, 0]
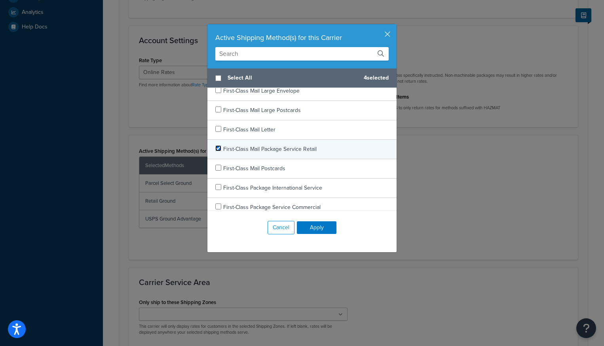
click at [220, 148] on input "checkbox" at bounding box center [218, 148] width 6 height 6
checkbox input "true"
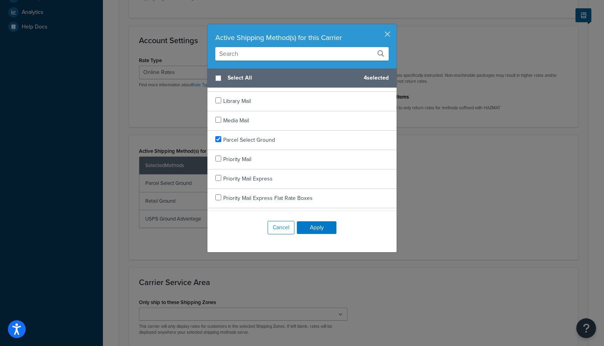
scroll to position [298, 0]
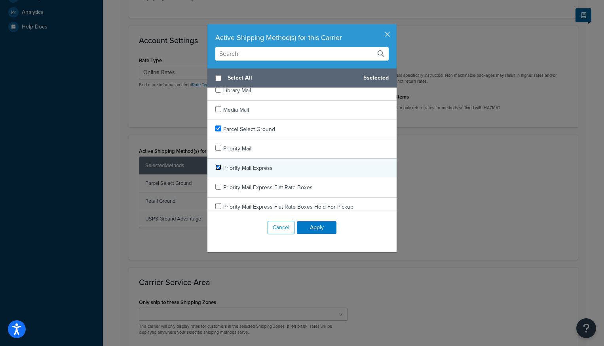
click at [219, 168] on input "checkbox" at bounding box center [218, 167] width 6 height 6
checkbox input "true"
